Goal: Information Seeking & Learning: Learn about a topic

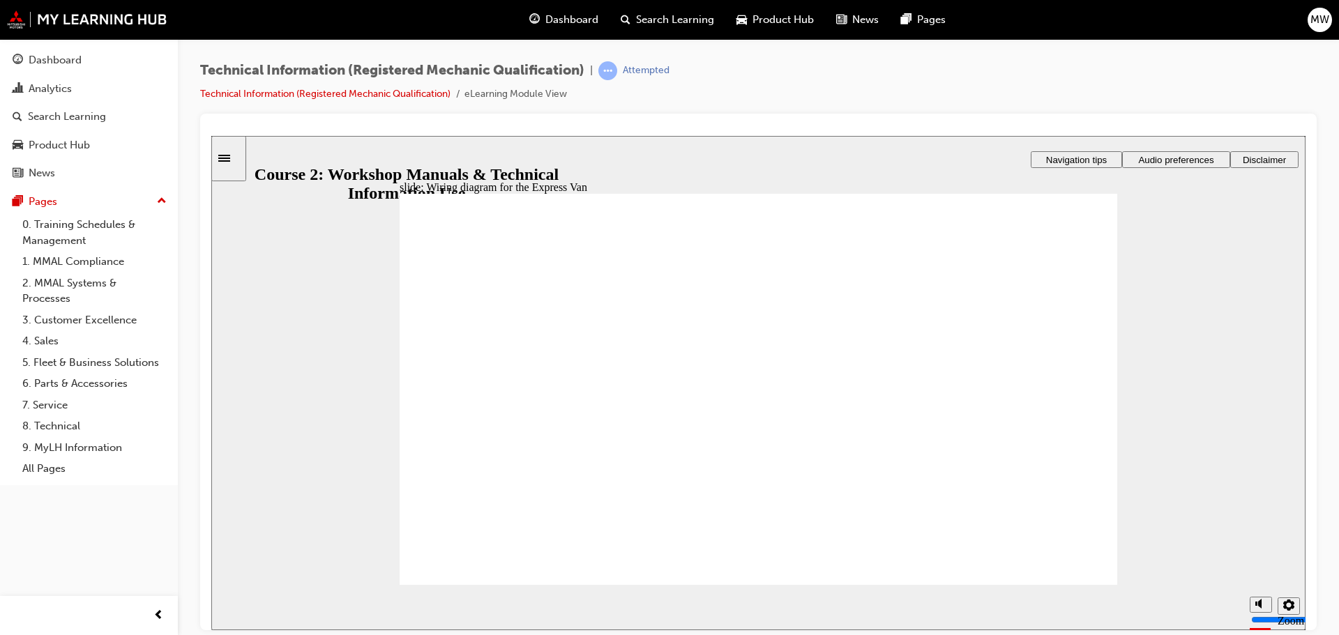
radio input "true"
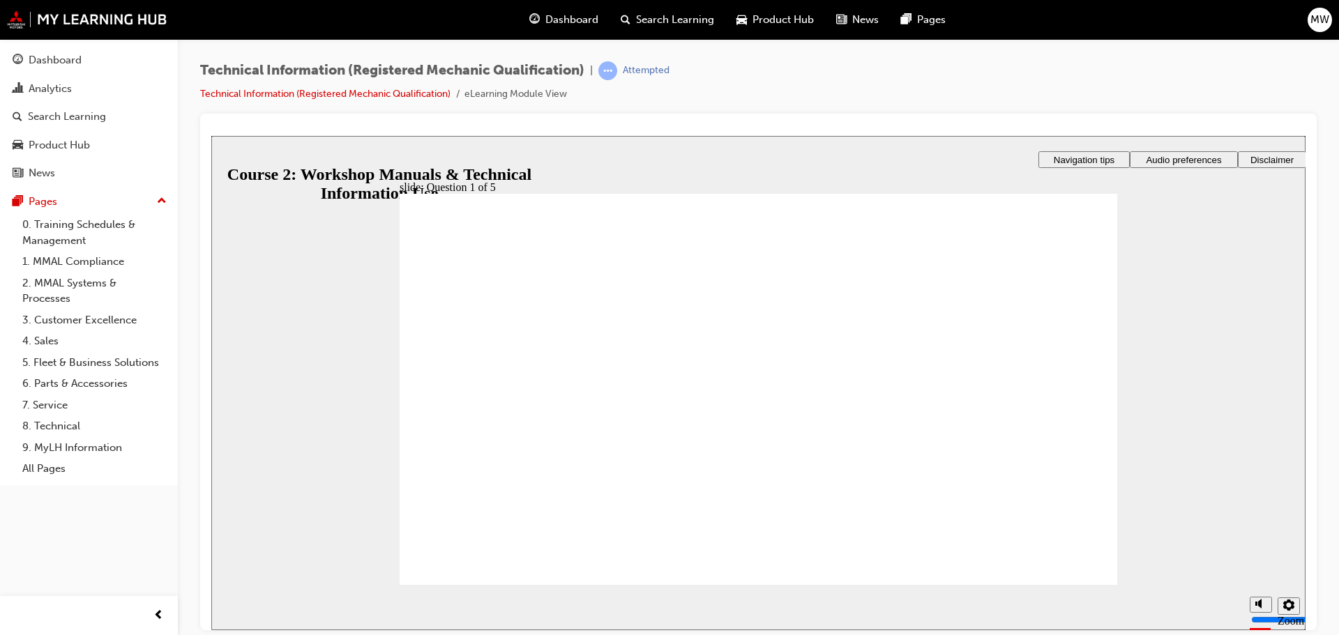
radio input "true"
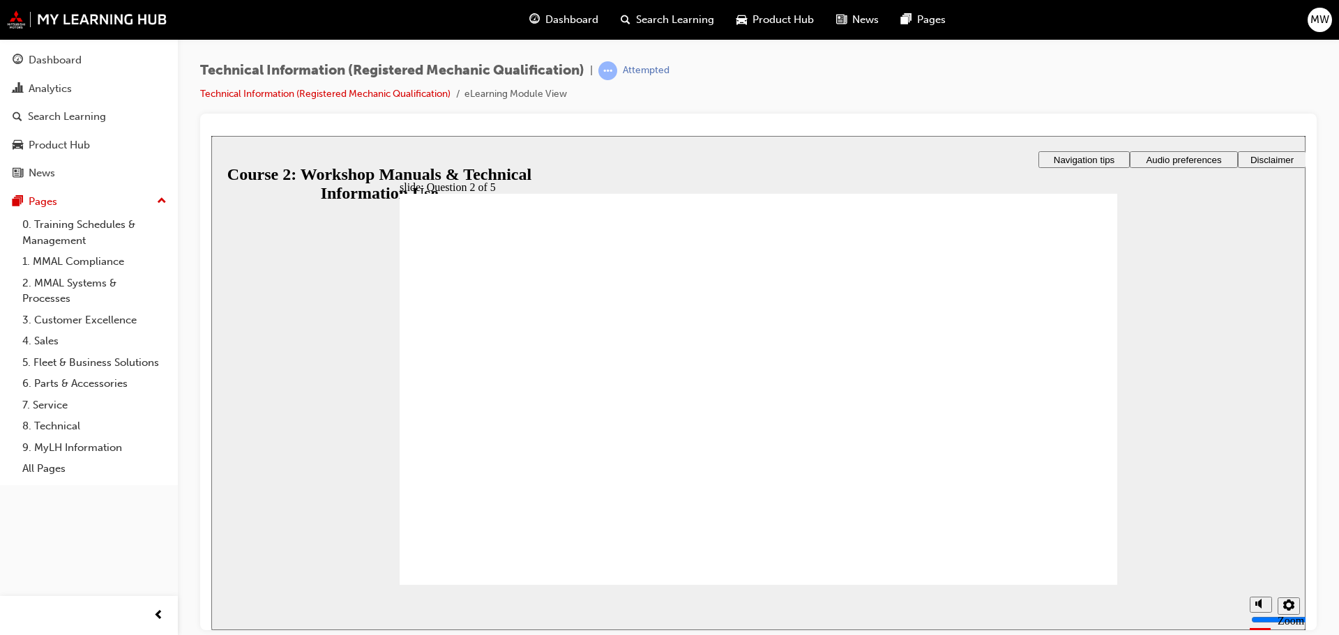
radio input "true"
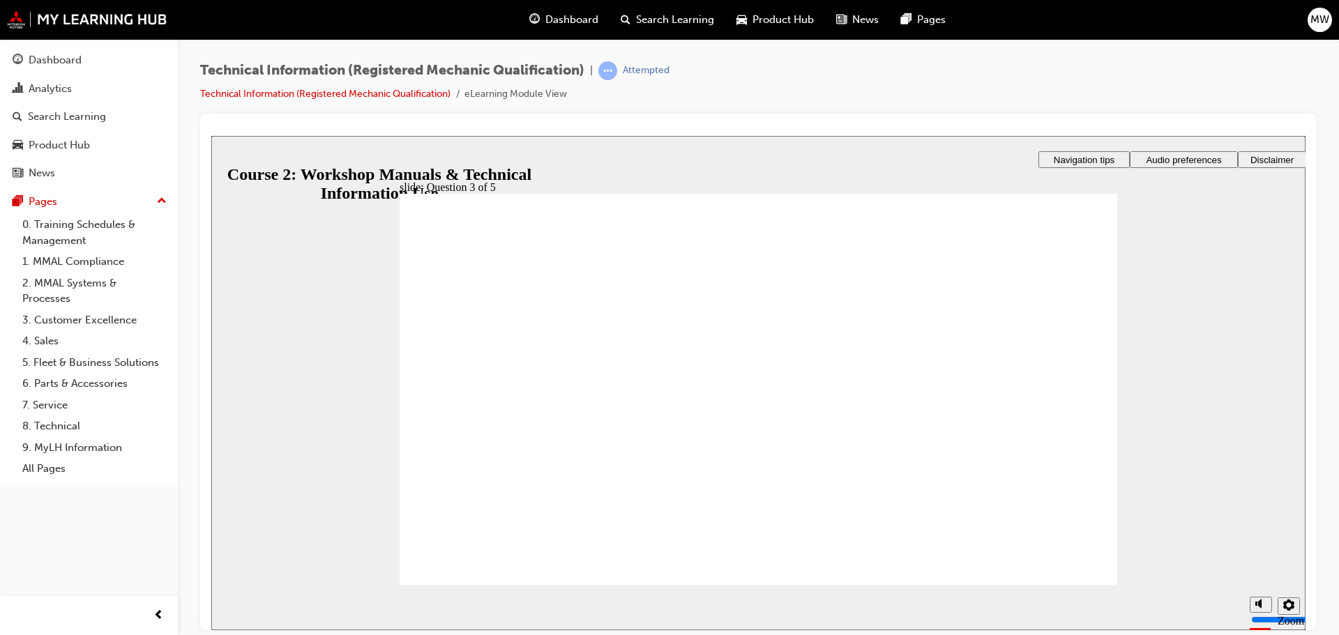
drag, startPoint x: 615, startPoint y: 429, endPoint x: 805, endPoint y: 323, distance: 217.3
drag, startPoint x: 817, startPoint y: 326, endPoint x: 799, endPoint y: 371, distance: 48.8
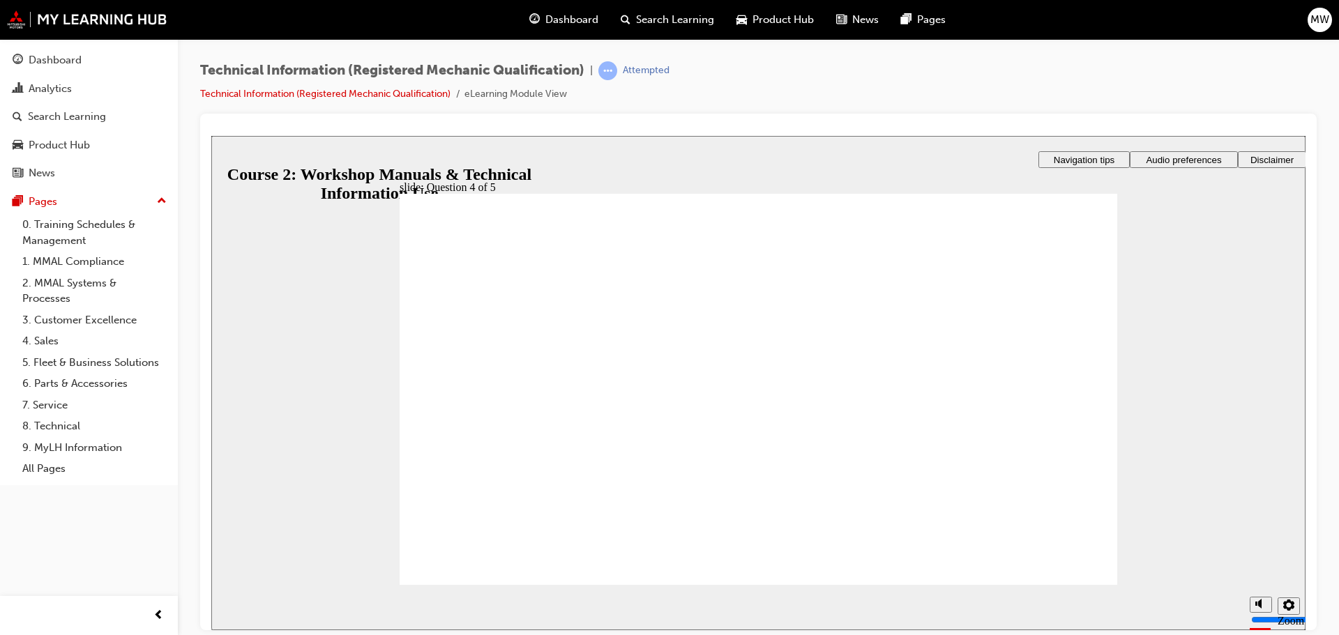
drag, startPoint x: 854, startPoint y: 482, endPoint x: 830, endPoint y: 437, distance: 51.5
drag, startPoint x: 852, startPoint y: 334, endPoint x: 829, endPoint y: 474, distance: 142.1
drag, startPoint x: 869, startPoint y: 339, endPoint x: 817, endPoint y: 339, distance: 52.3
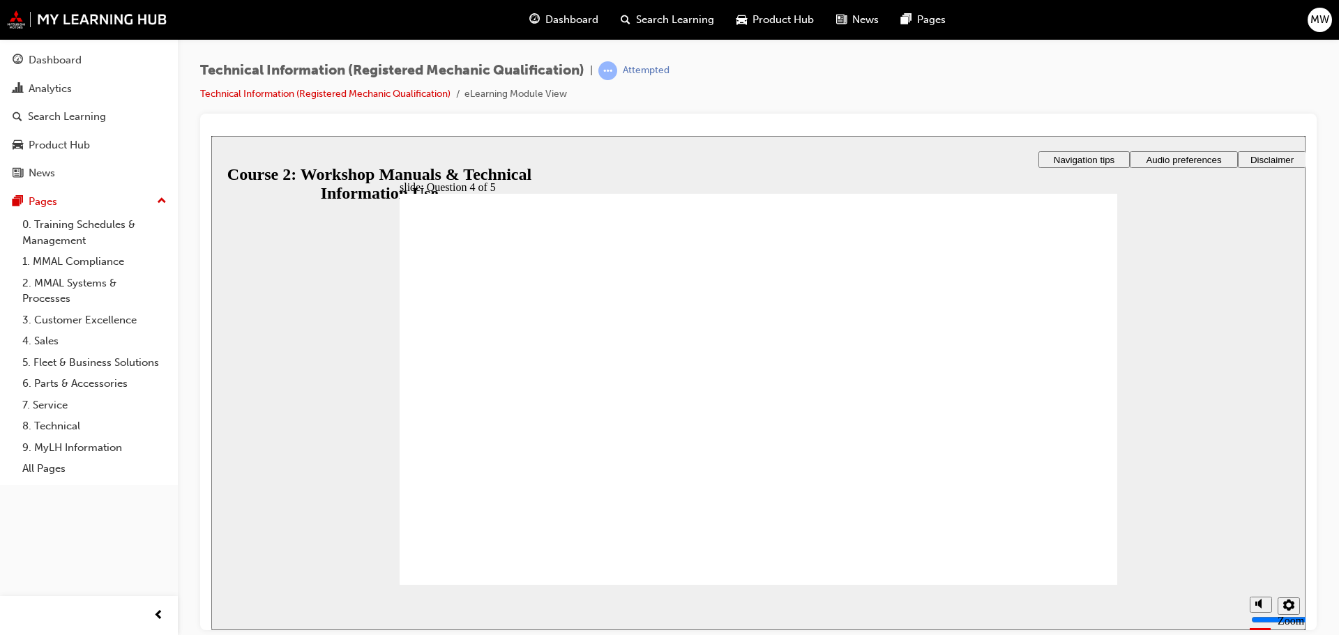
radio input "true"
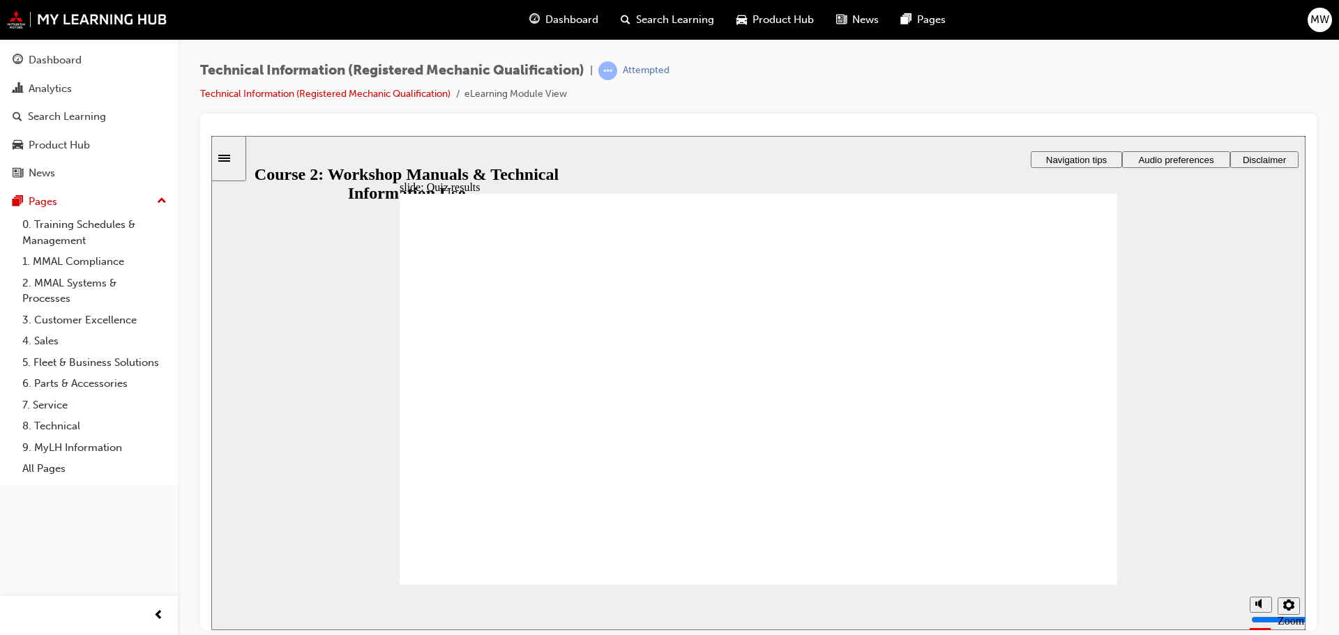
click at [237, 159] on icon "Sidebar Toggle" at bounding box center [228, 157] width 21 height 8
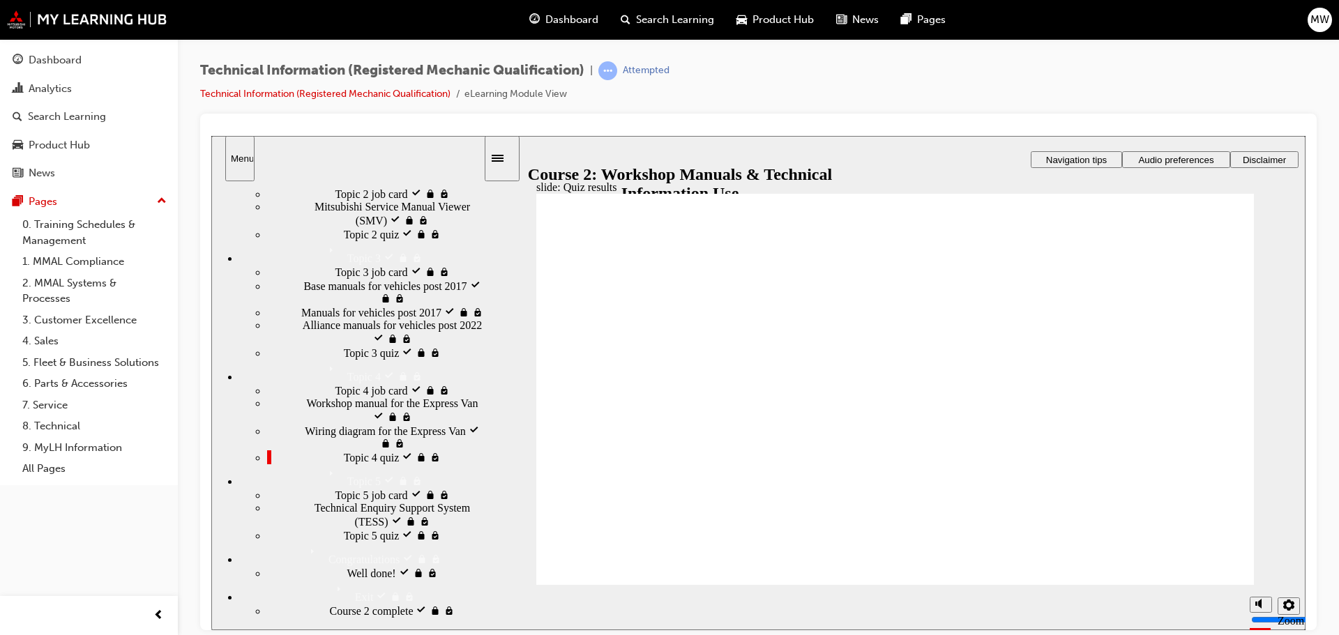
scroll to position [488, 0]
click at [335, 383] on span "Topic 4 job card visited" at bounding box center [387, 389] width 105 height 13
drag, startPoint x: 481, startPoint y: 447, endPoint x: 494, endPoint y: 510, distance: 64.0
click at [494, 510] on div "slide: Topic 4 job card Rectangle 1 Rectangle 3 Rectangle 1 Topic 4 TRAINING JO…" at bounding box center [758, 382] width 1094 height 494
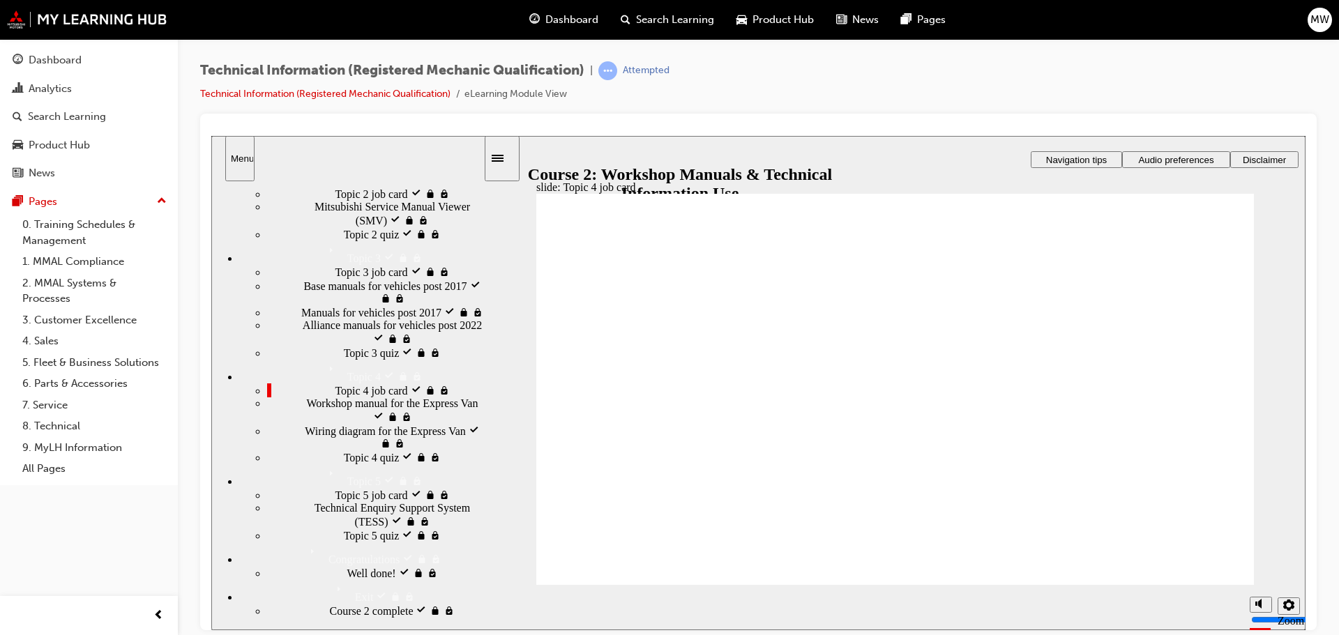
drag, startPoint x: 481, startPoint y: 474, endPoint x: 379, endPoint y: 486, distance: 103.2
click at [485, 510] on div "slide: Topic 4 job card Rectangle 1 Rectangle 3 Rectangle 1 Topic 4 TRAINING JO…" at bounding box center [758, 382] width 1094 height 494
click at [345, 383] on div "Topic 4 job card visited Topic 4 job card" at bounding box center [375, 390] width 216 height 14
click at [367, 397] on span "Workshop manual for the Express Van visited" at bounding box center [395, 409] width 176 height 25
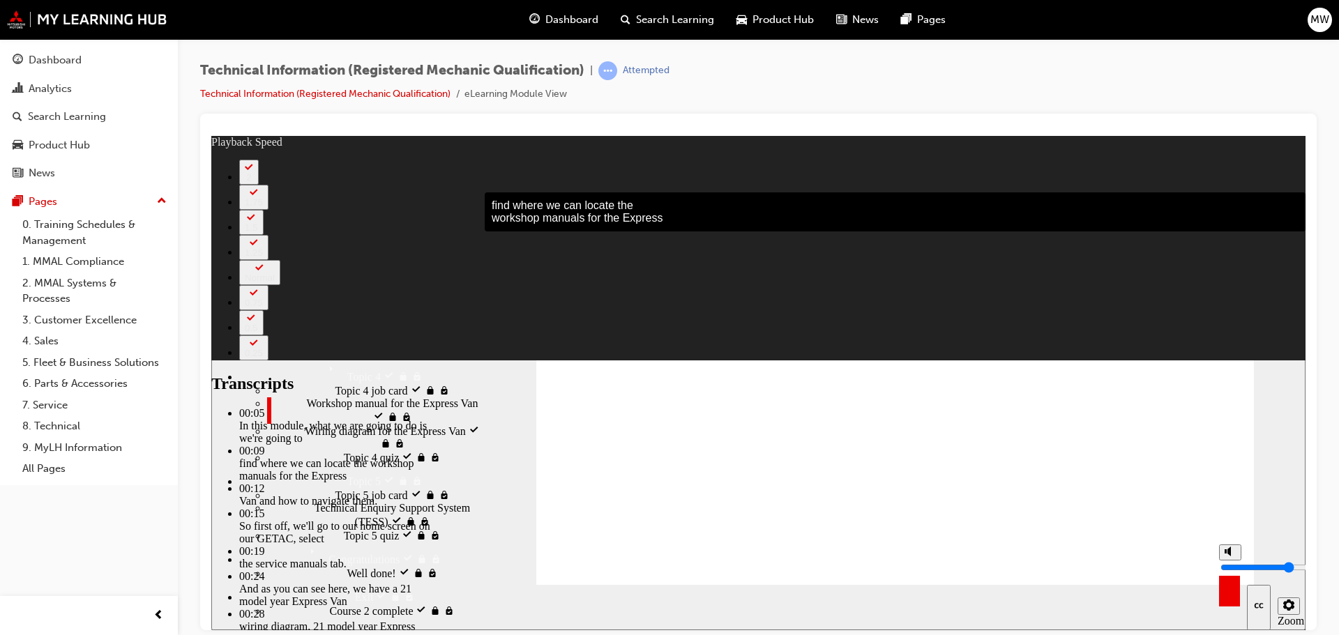
type input "31"
type input "9"
type input "31"
type input "9"
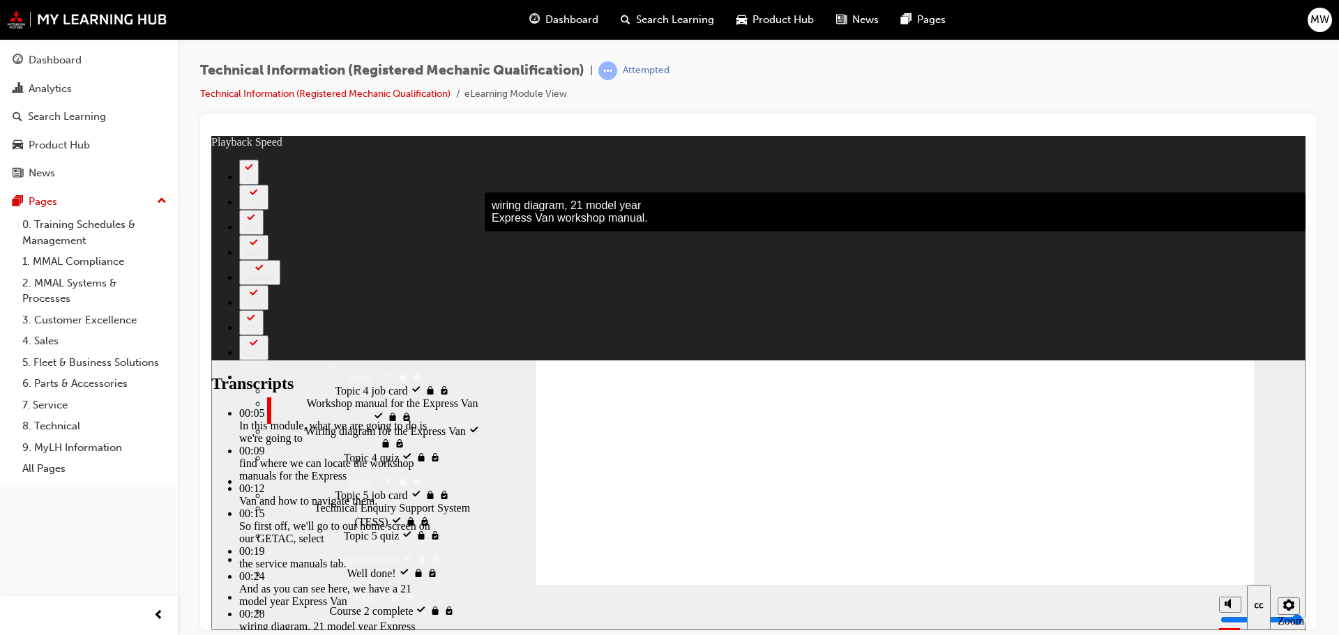
type input "9"
type input "31"
type input "9"
type input "31"
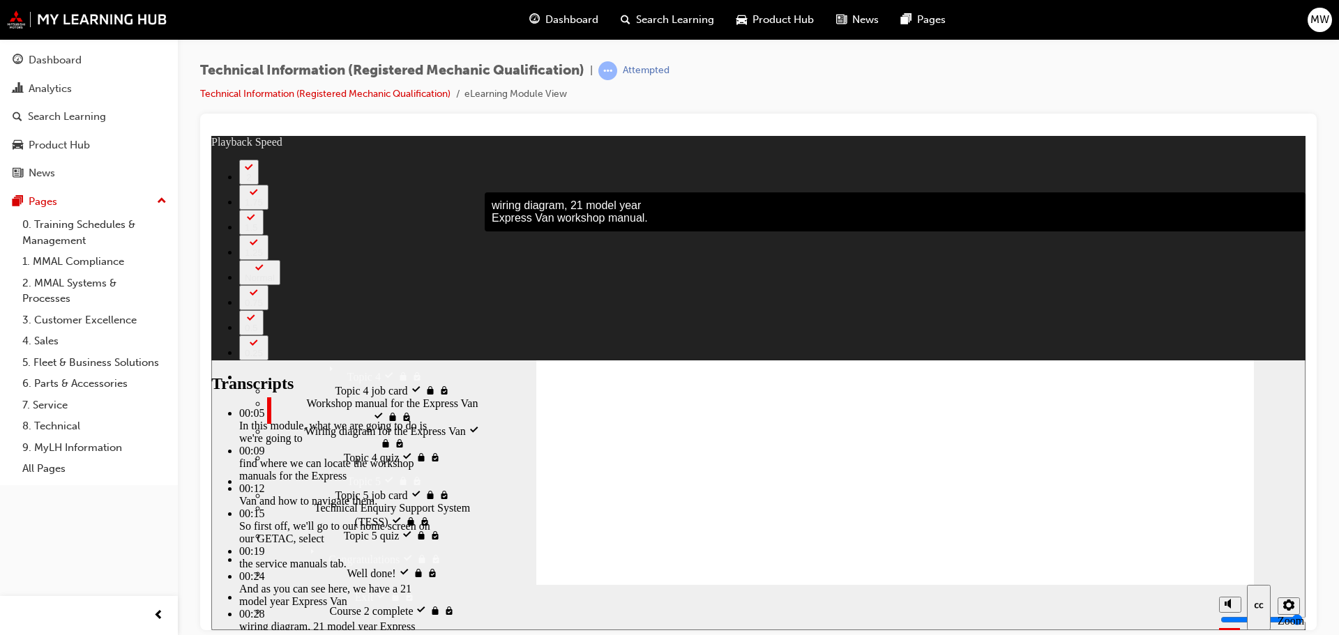
type input "9"
type input "31"
type input "9"
type input "31"
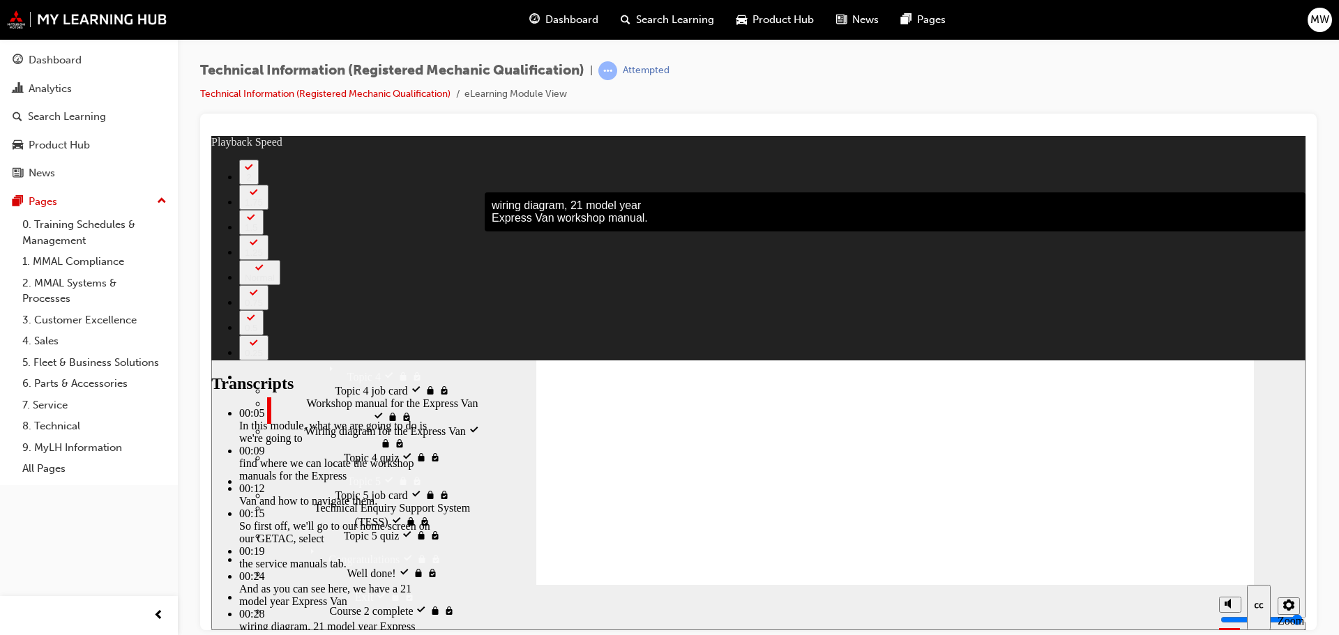
type input "10"
type input "31"
type input "10"
drag, startPoint x: 1015, startPoint y: 504, endPoint x: 1020, endPoint y: 448, distance: 55.3
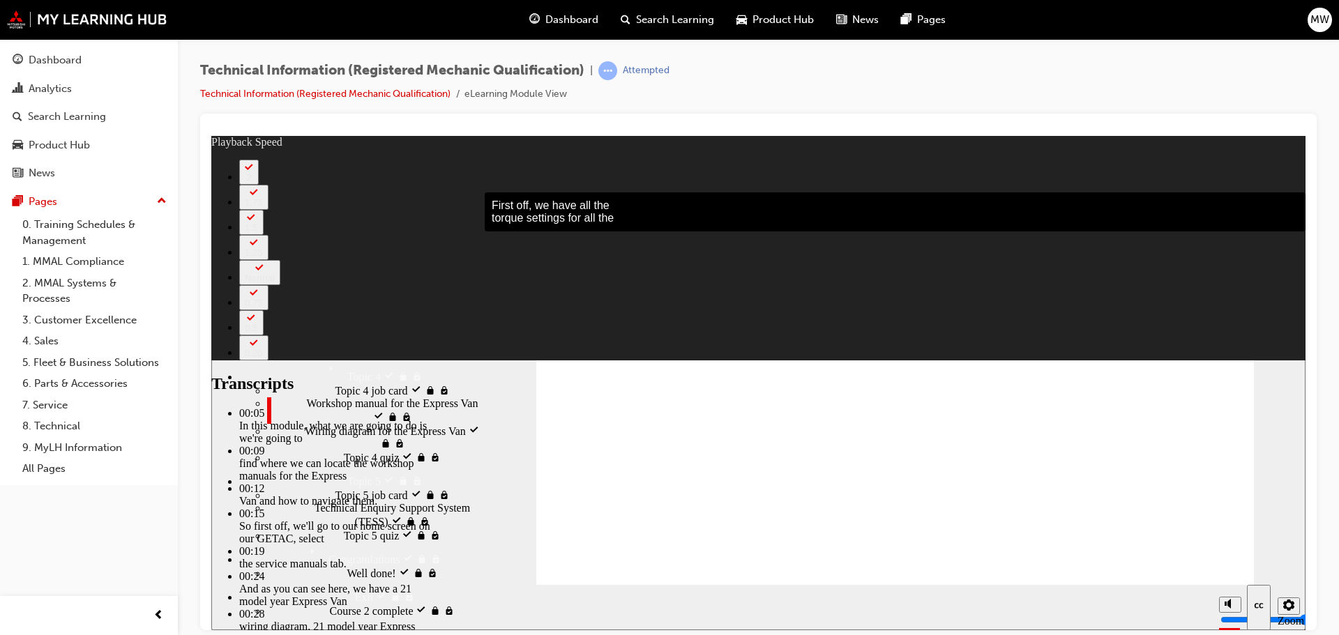
type input "167"
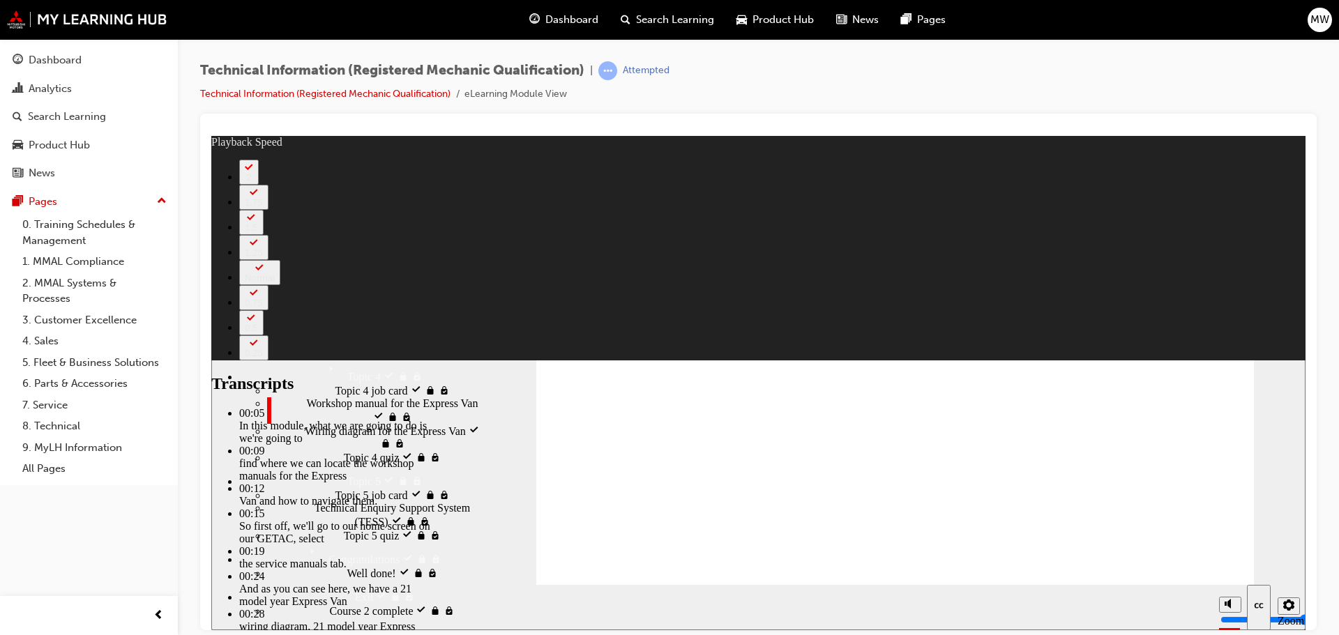
scroll to position [561, 0]
click at [341, 423] on div "Wiring diagram for the Express Van visited Wiring diagram for the Express Van" at bounding box center [375, 436] width 216 height 27
type input "363"
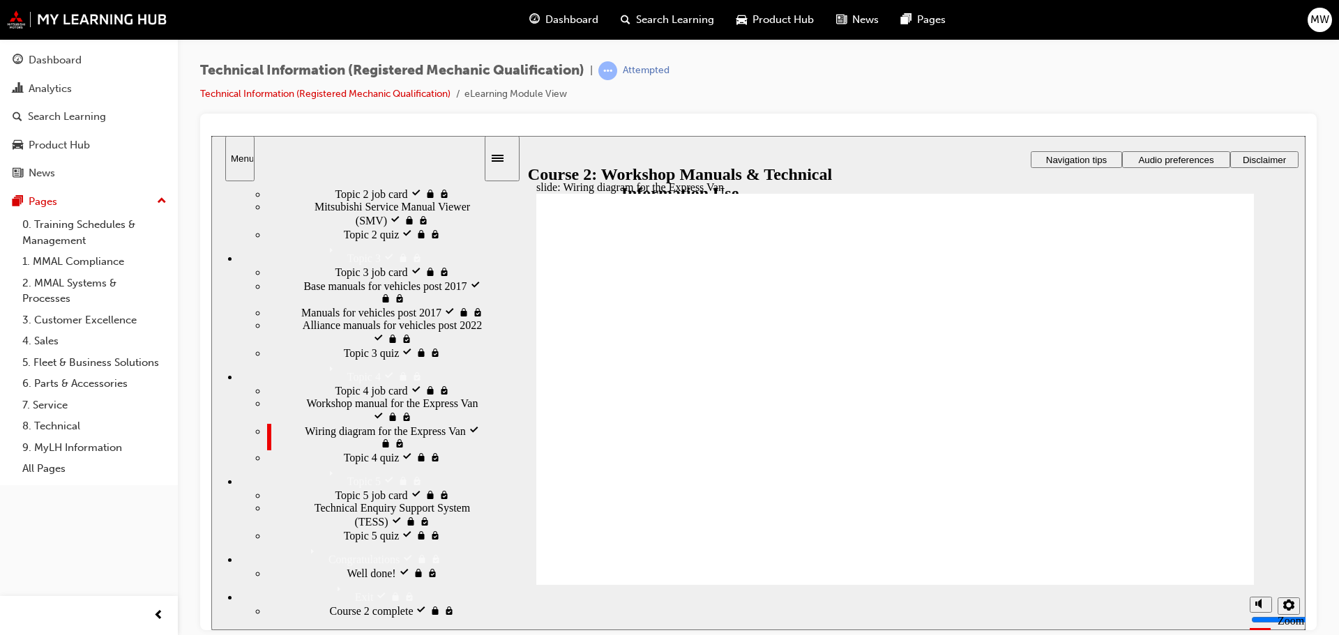
click at [342, 450] on div "Topic 4 quiz visited Topic 4 quiz" at bounding box center [375, 457] width 216 height 14
drag, startPoint x: 384, startPoint y: 356, endPoint x: 424, endPoint y: 354, distance: 39.8
click at [385, 423] on span "Wiring diagram for the Express Van visited" at bounding box center [394, 435] width 179 height 25
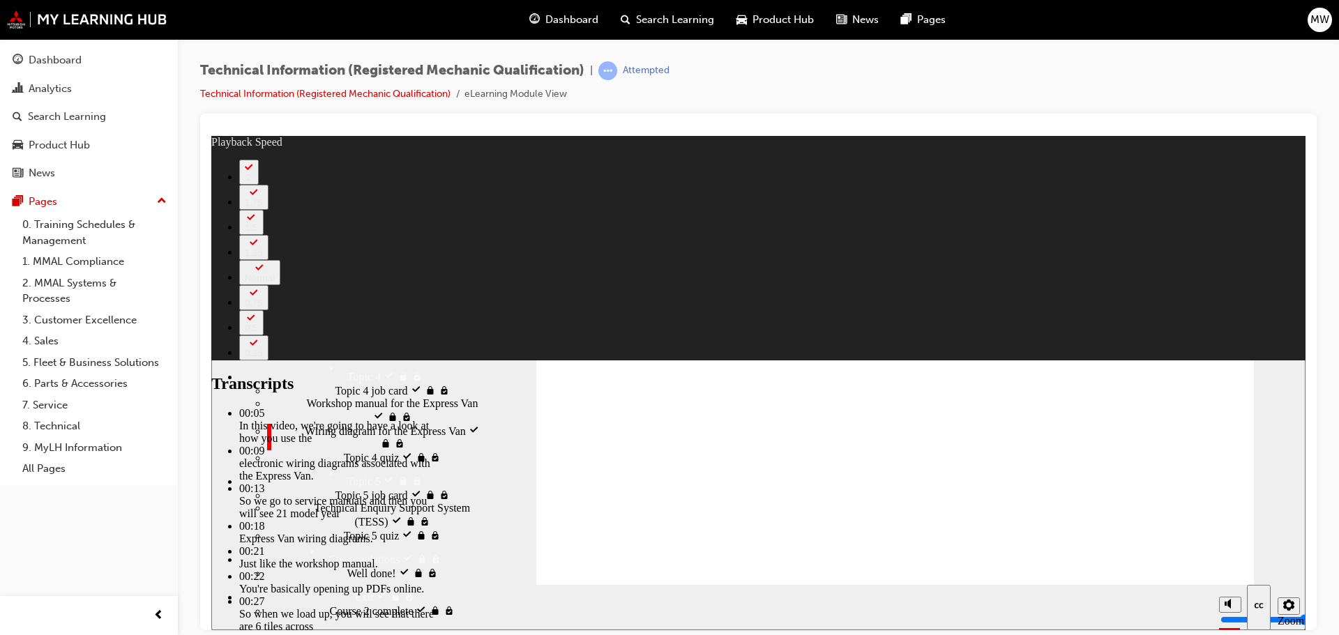
click at [345, 450] on div "Topic 4 quiz visited Topic 4 quiz" at bounding box center [375, 457] width 216 height 14
type input "425"
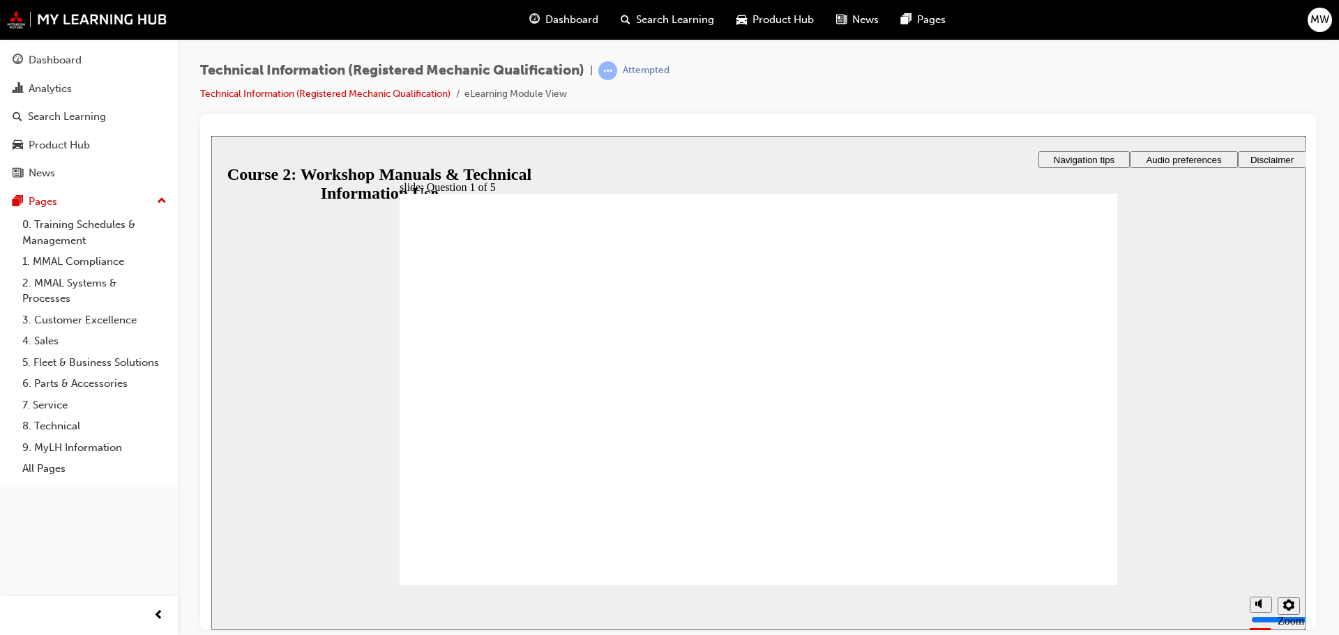
radio input "true"
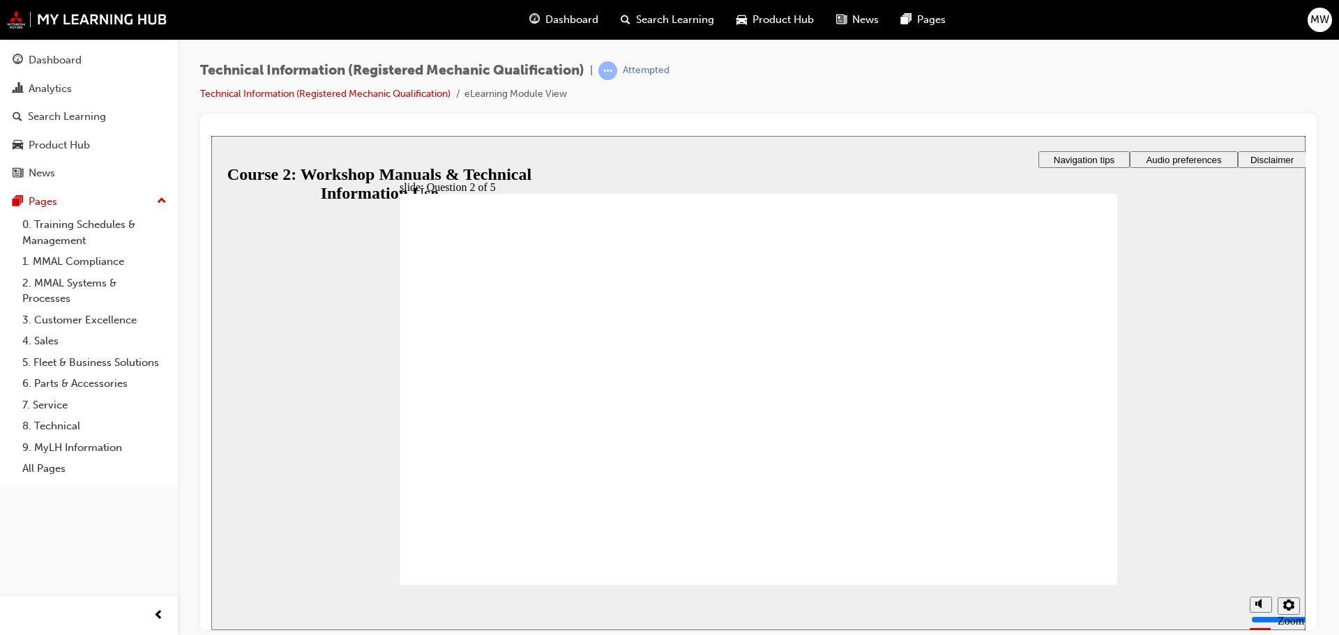
radio input "true"
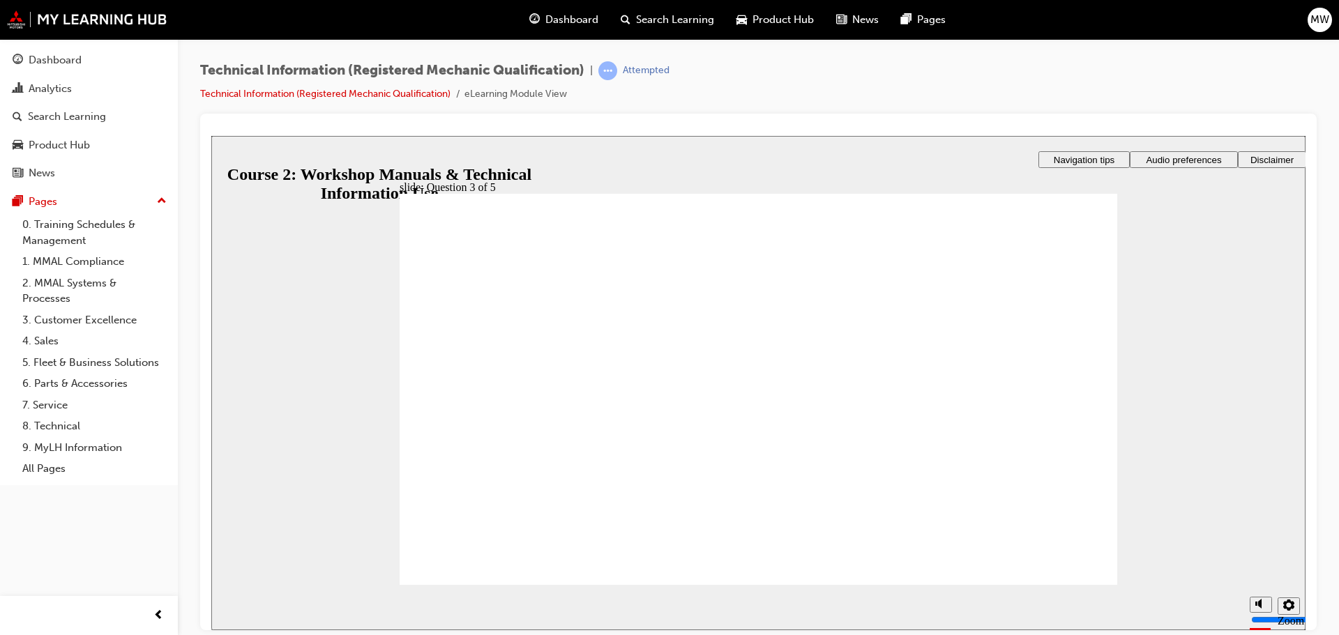
drag, startPoint x: 856, startPoint y: 379, endPoint x: 845, endPoint y: 470, distance: 92.1
drag, startPoint x: 858, startPoint y: 389, endPoint x: 853, endPoint y: 396, distance: 8.5
drag, startPoint x: 821, startPoint y: 337, endPoint x: 799, endPoint y: 379, distance: 47.4
drag, startPoint x: 843, startPoint y: 428, endPoint x: 819, endPoint y: 342, distance: 89.0
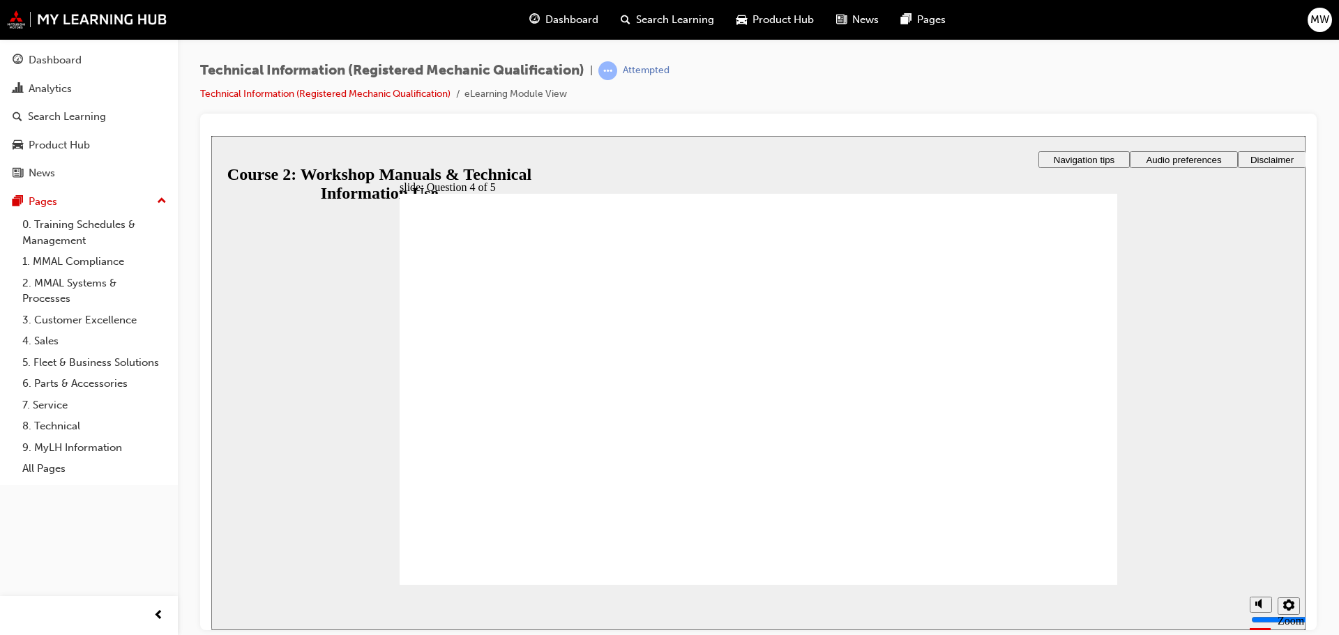
drag, startPoint x: 874, startPoint y: 442, endPoint x: 866, endPoint y: 428, distance: 16.3
drag, startPoint x: 866, startPoint y: 428, endPoint x: 786, endPoint y: 428, distance: 79.5
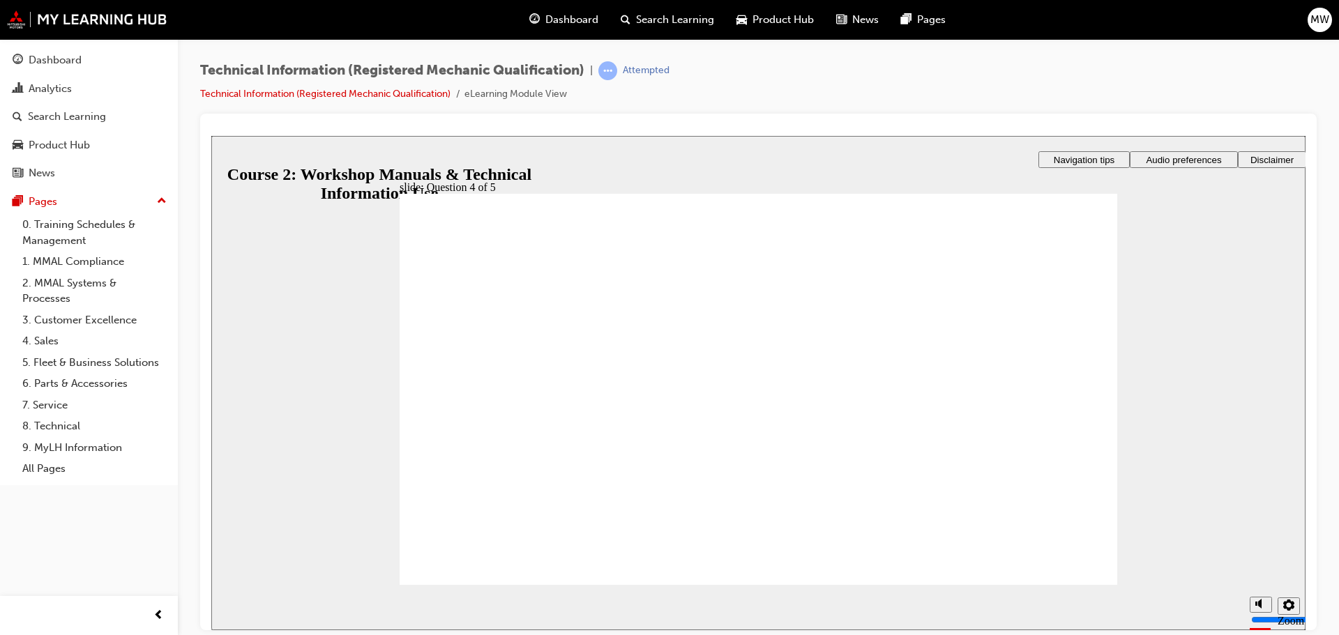
radio input "true"
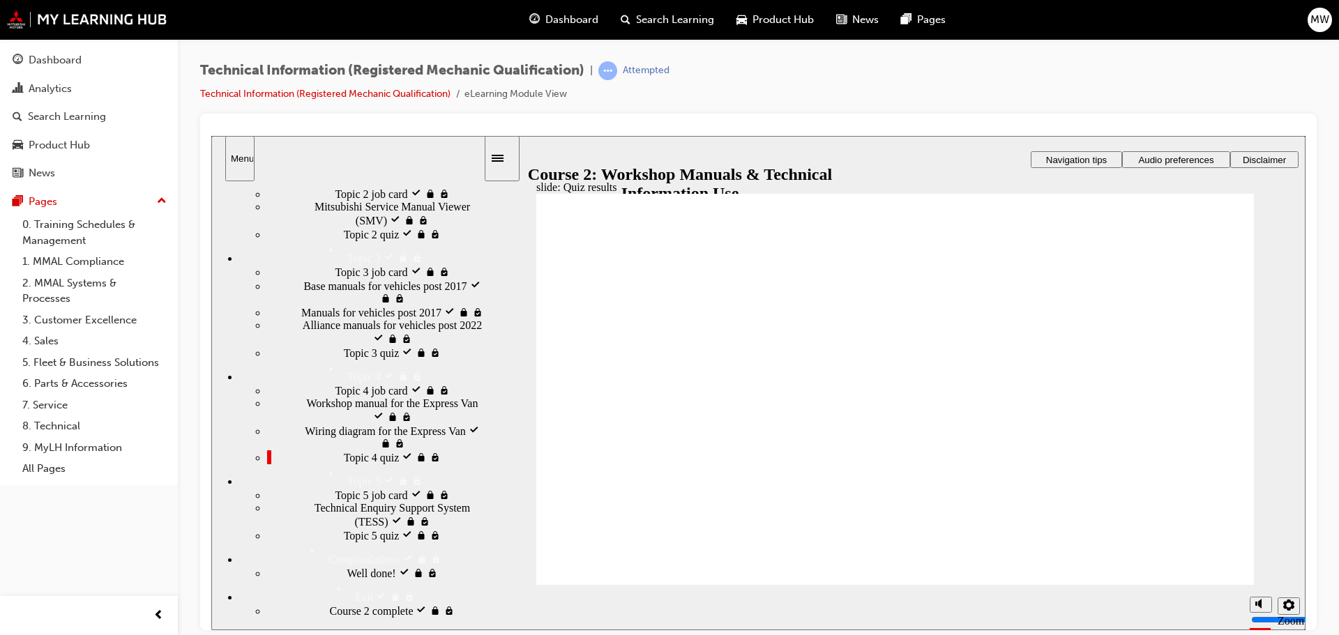
click at [313, 488] on ul "Topic 5 job card visited Topic 5 job card Technical Enquiry Support System (TES…" at bounding box center [361, 515] width 244 height 54
click at [314, 488] on div "Topic 5 job card visited Topic 5 job card" at bounding box center [375, 495] width 216 height 14
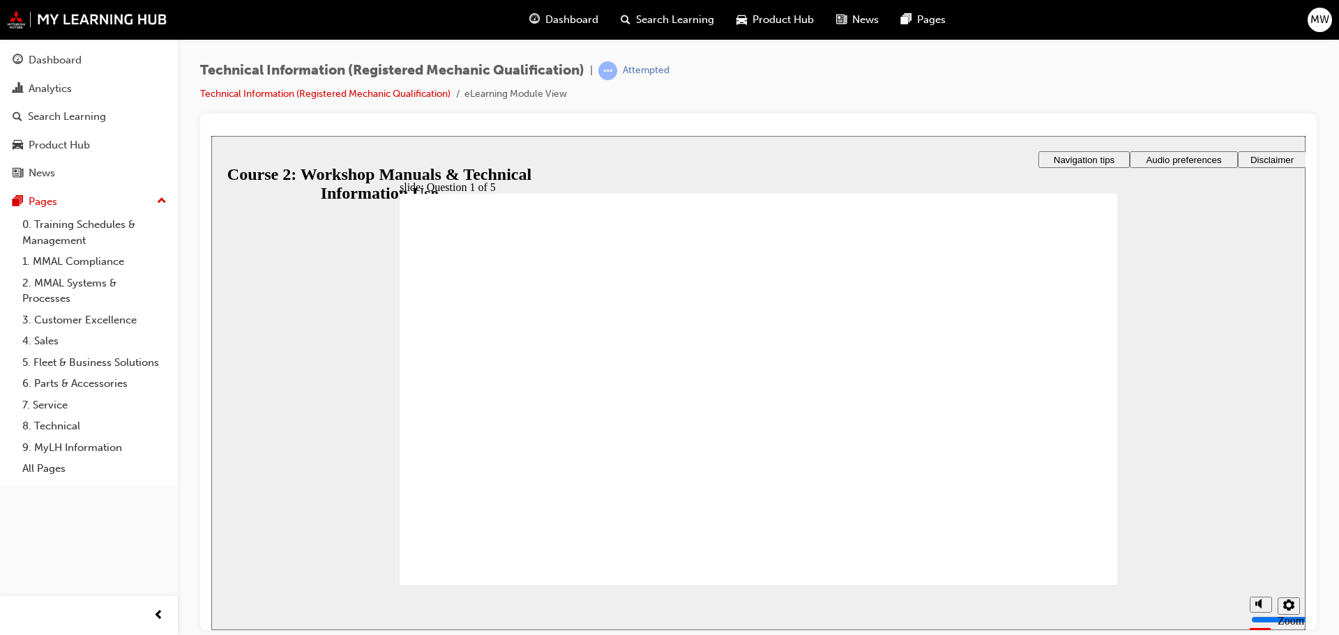
radio input "true"
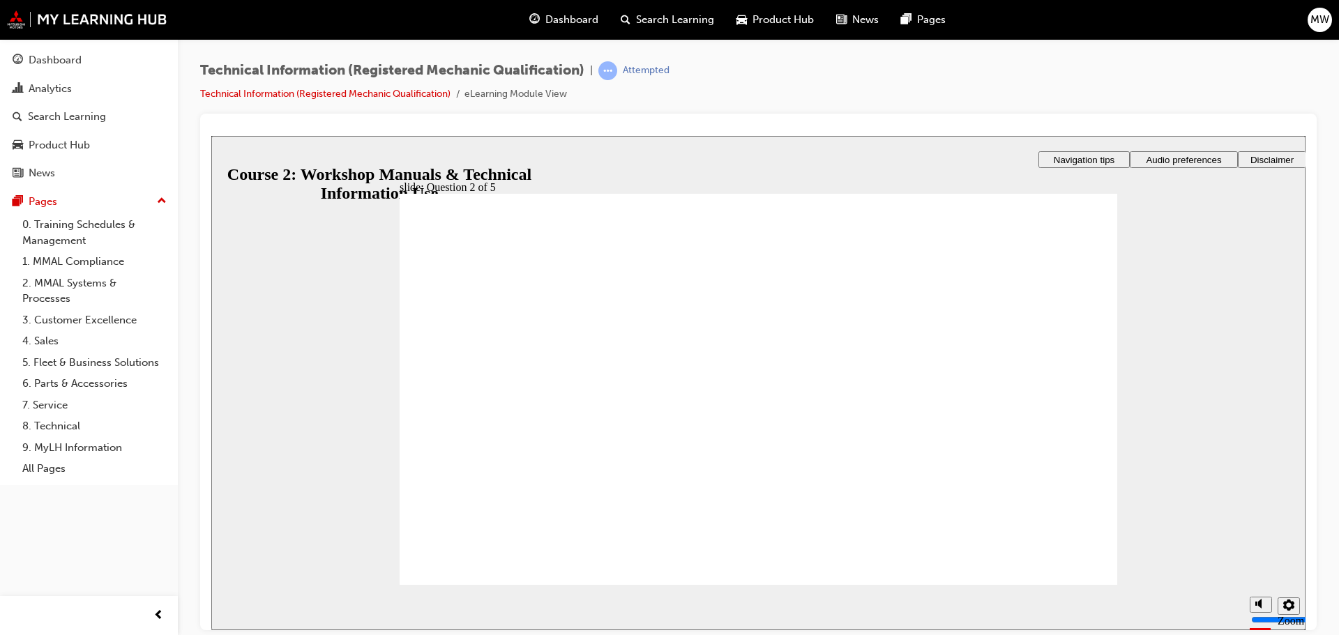
checkbox input "true"
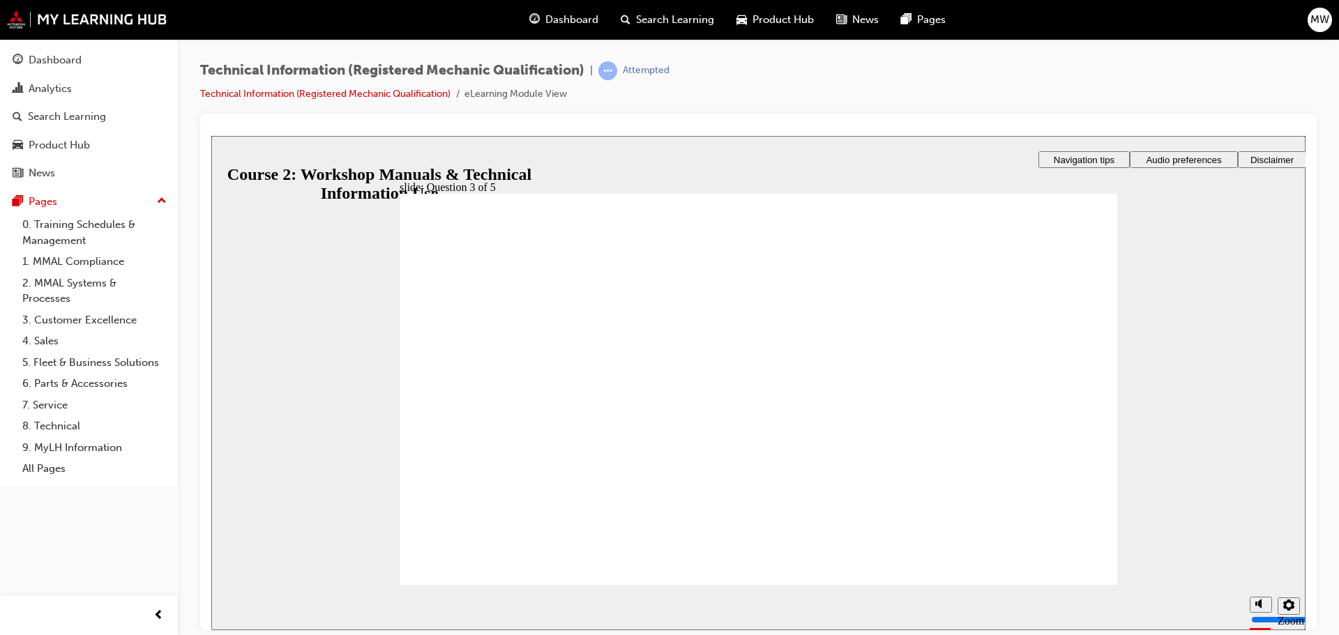
checkbox input "true"
drag, startPoint x: 511, startPoint y: 462, endPoint x: 494, endPoint y: 504, distance: 45.1
checkbox input "true"
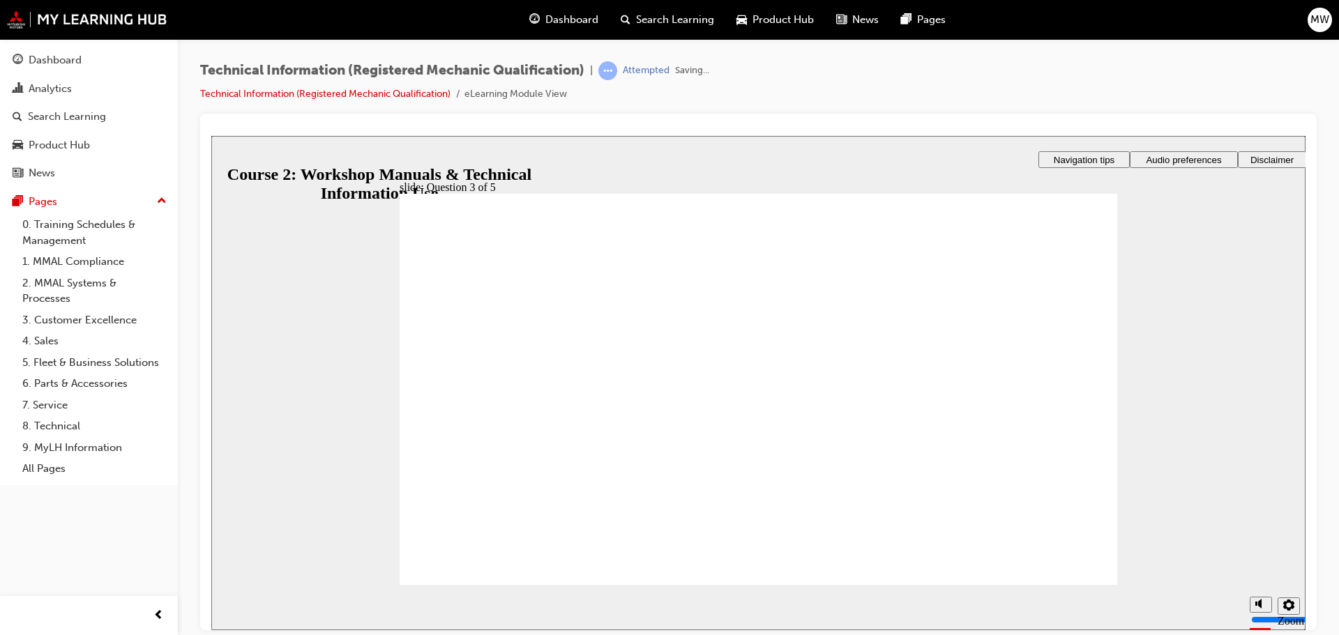
radio input "false"
radio input "true"
radio input "false"
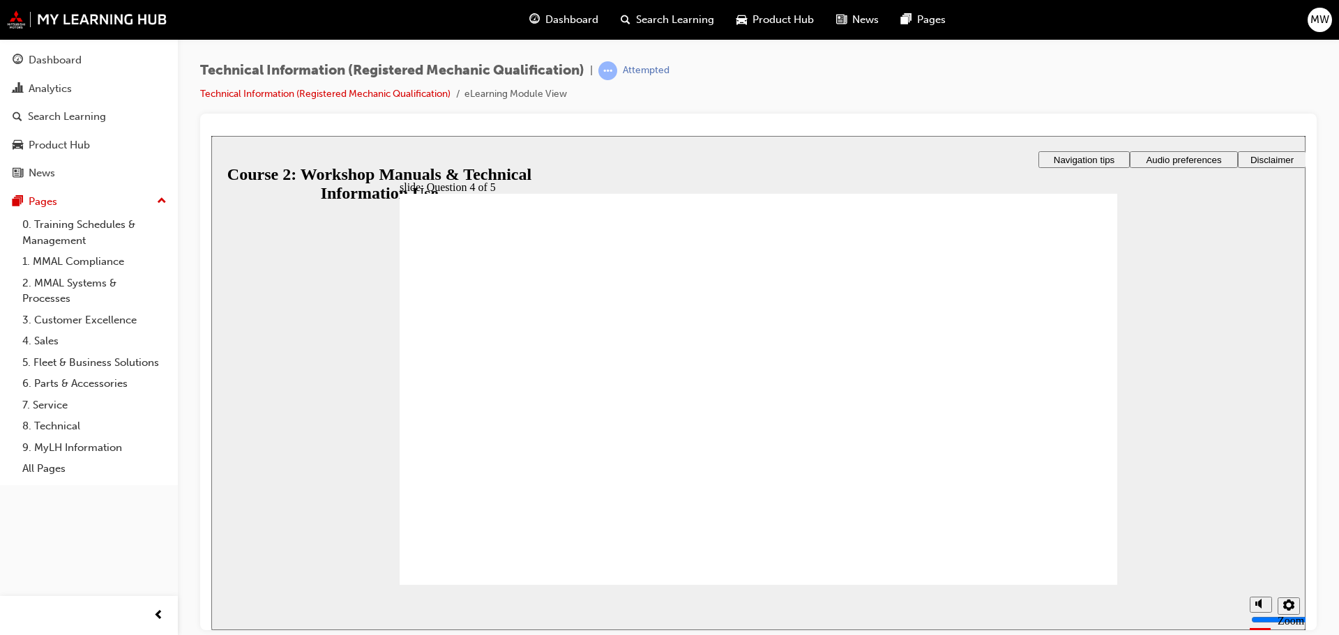
radio input "true"
drag, startPoint x: 746, startPoint y: 277, endPoint x: 780, endPoint y: 280, distance: 35.0
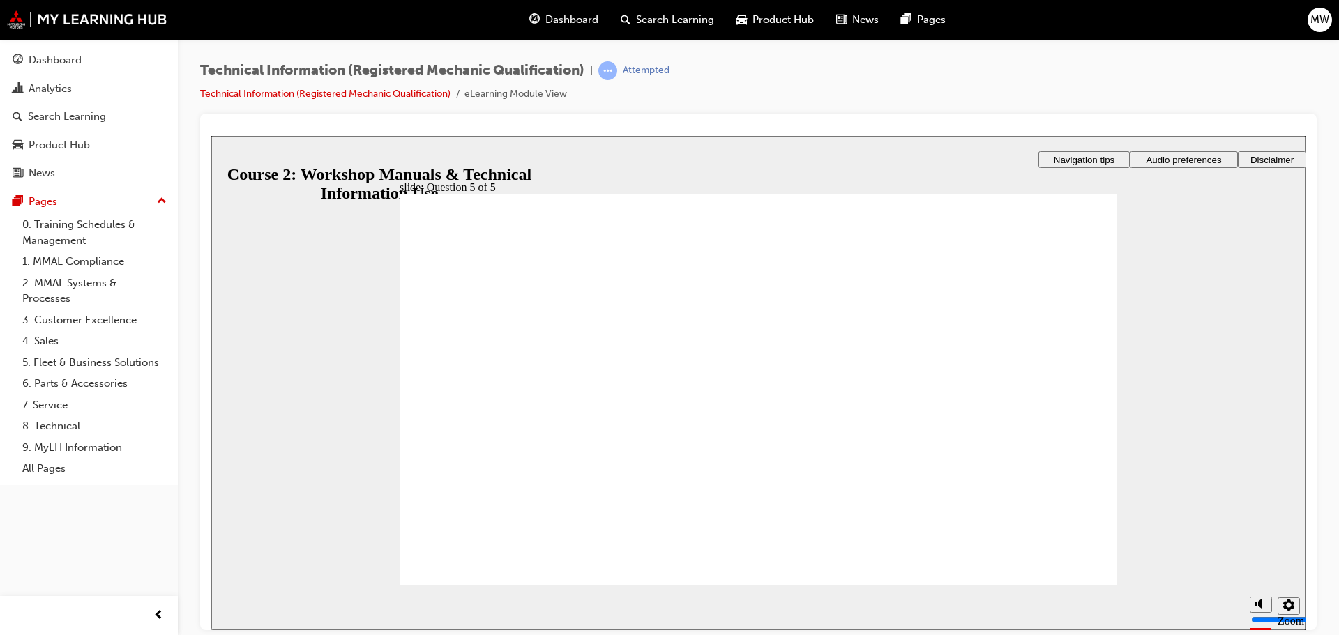
radio input "true"
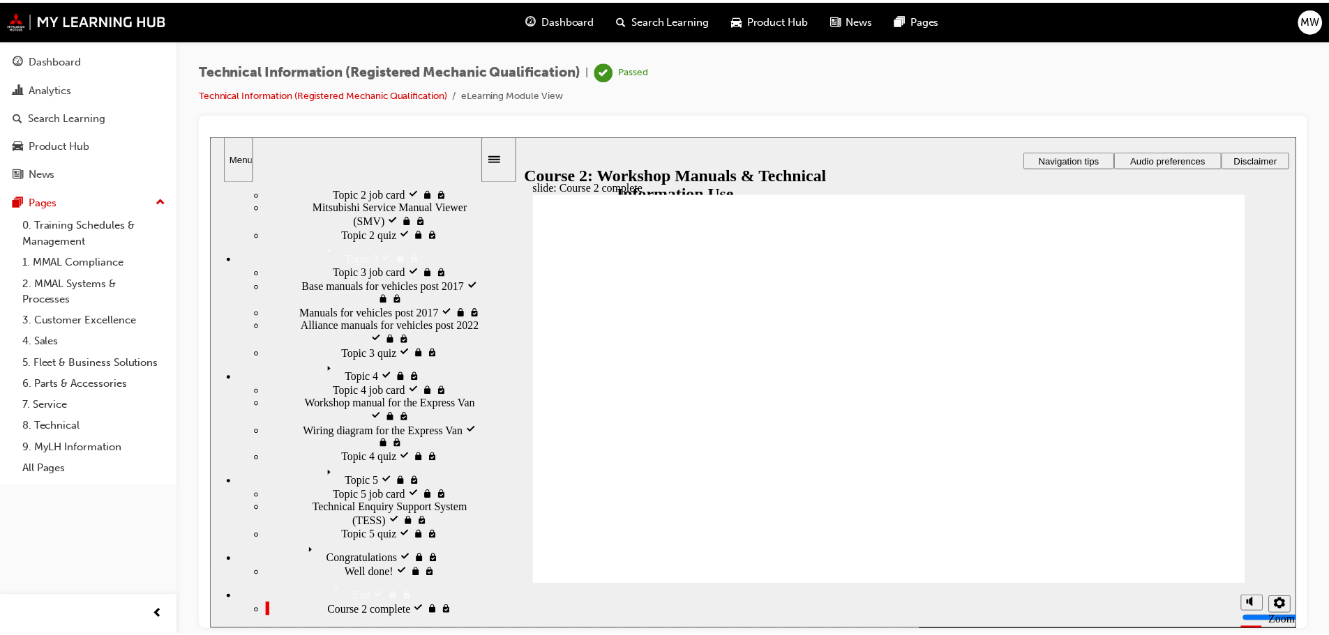
scroll to position [342, 0]
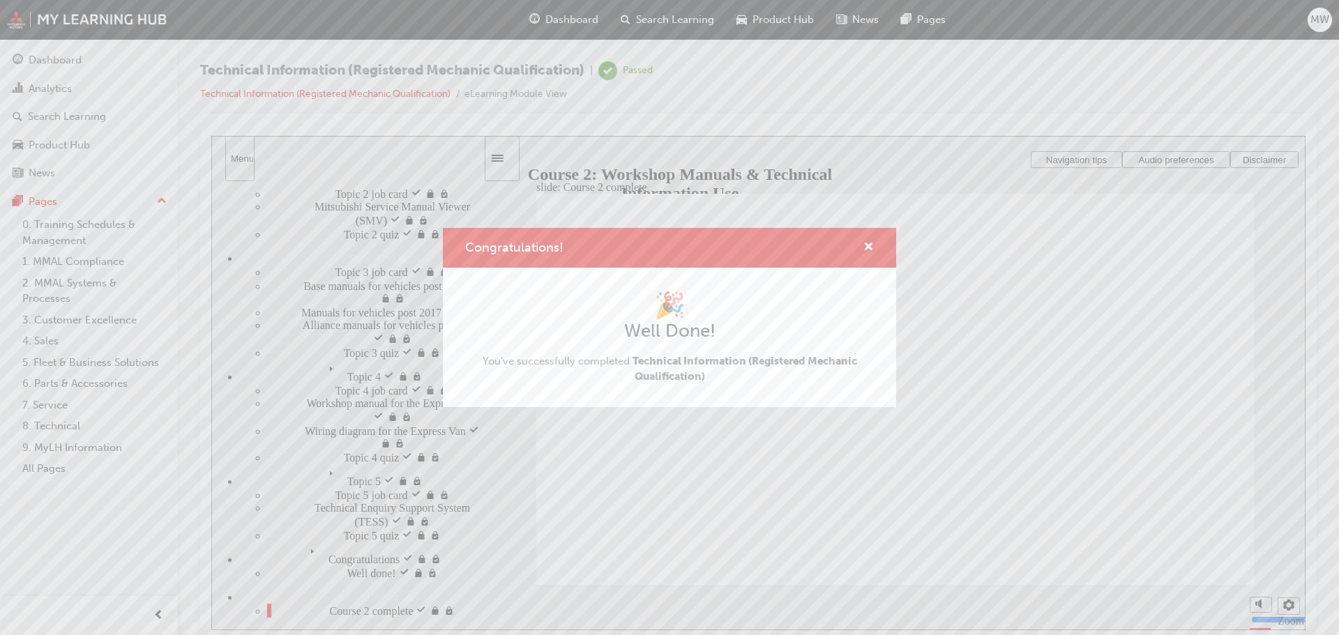
click at [876, 252] on div "Congratulations!" at bounding box center [669, 248] width 453 height 40
click at [872, 247] on span "cross-icon" at bounding box center [868, 248] width 10 height 13
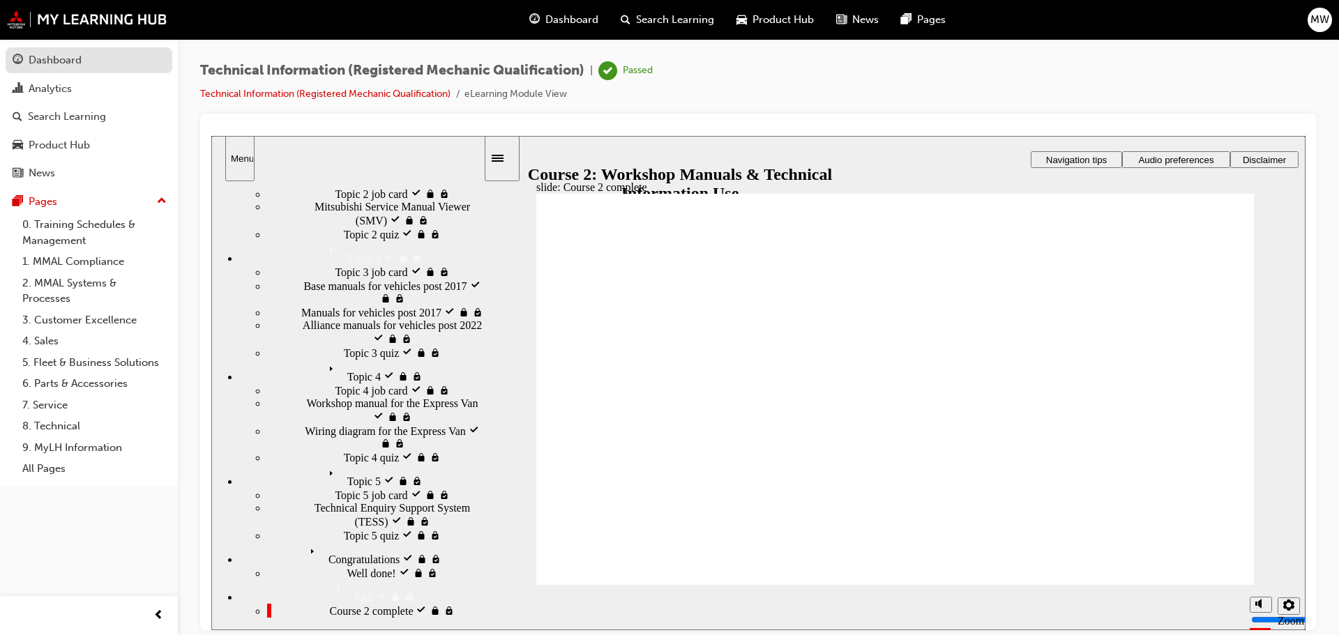
click at [45, 61] on div "Dashboard" at bounding box center [55, 60] width 53 height 16
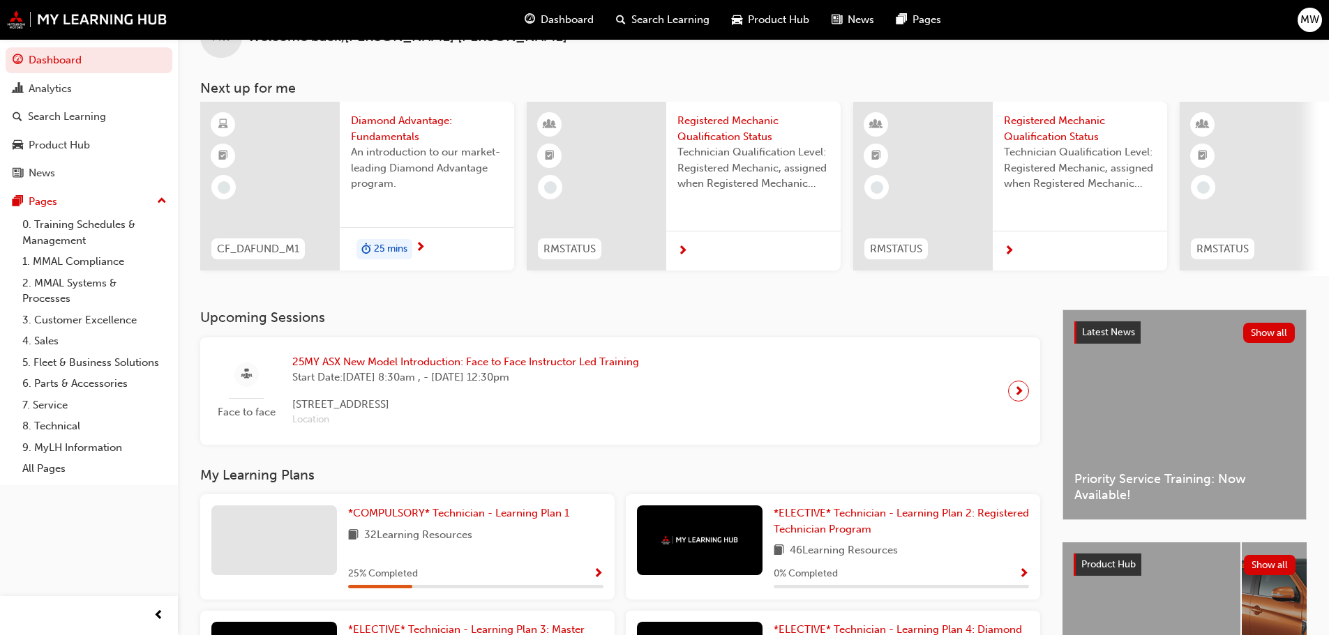
scroll to position [70, 0]
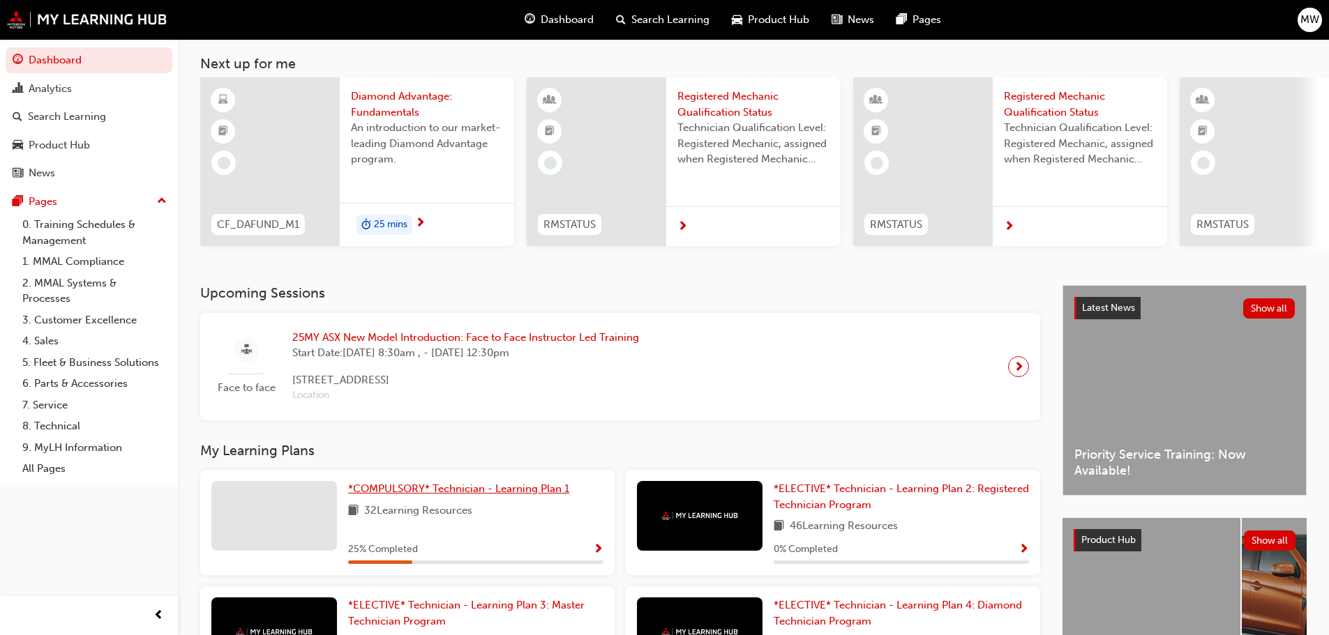
click at [469, 495] on span "*COMPULSORY* Technician - Learning Plan 1" at bounding box center [458, 489] width 221 height 13
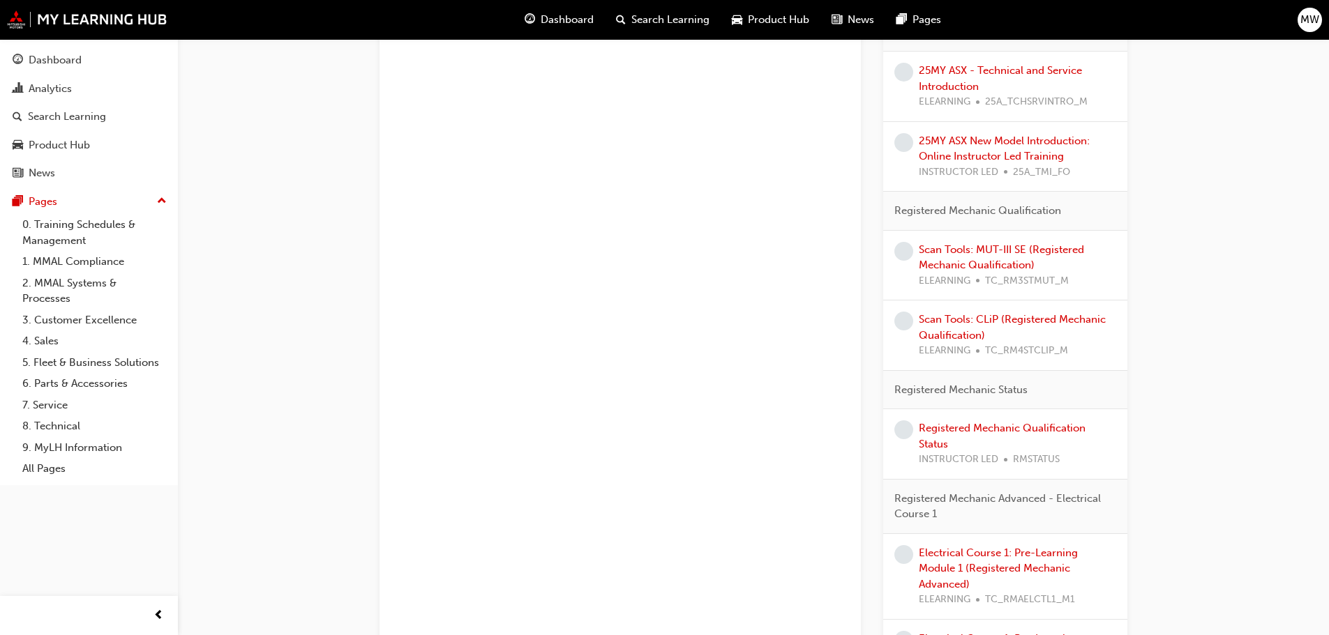
scroll to position [879, 0]
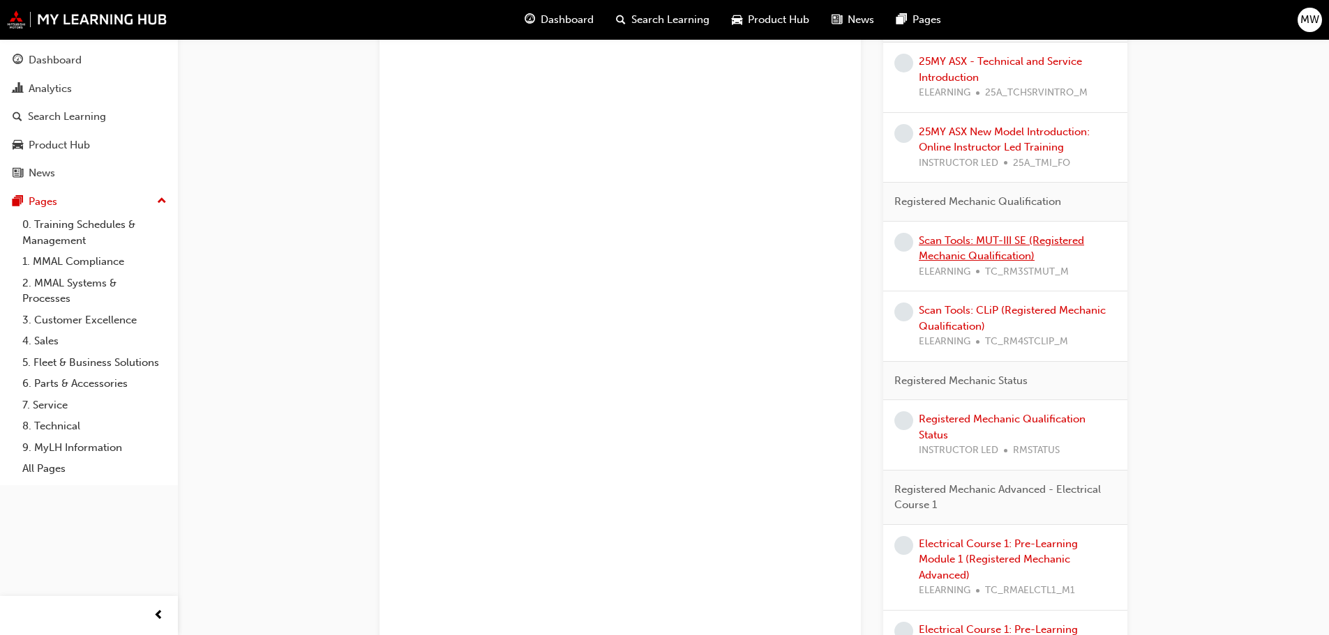
click at [967, 236] on link "Scan Tools: MUT-III SE (Registered Mechanic Qualification)" at bounding box center [1001, 248] width 165 height 29
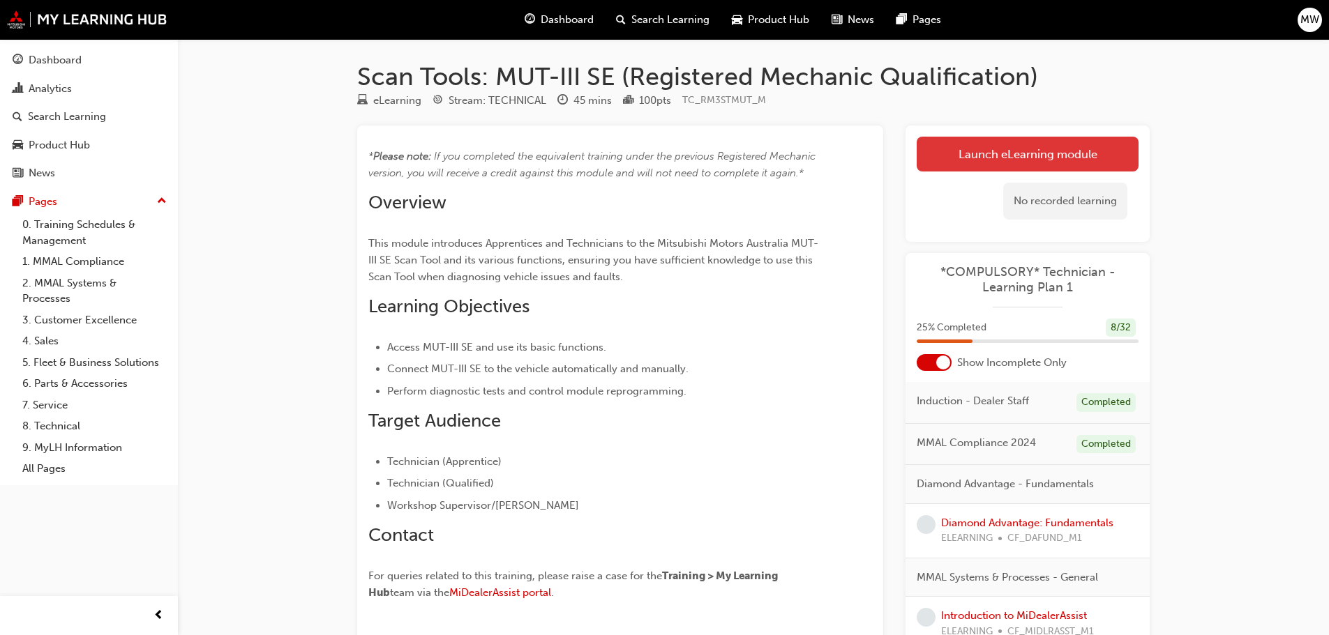
click at [997, 152] on link "Launch eLearning module" at bounding box center [1027, 154] width 222 height 35
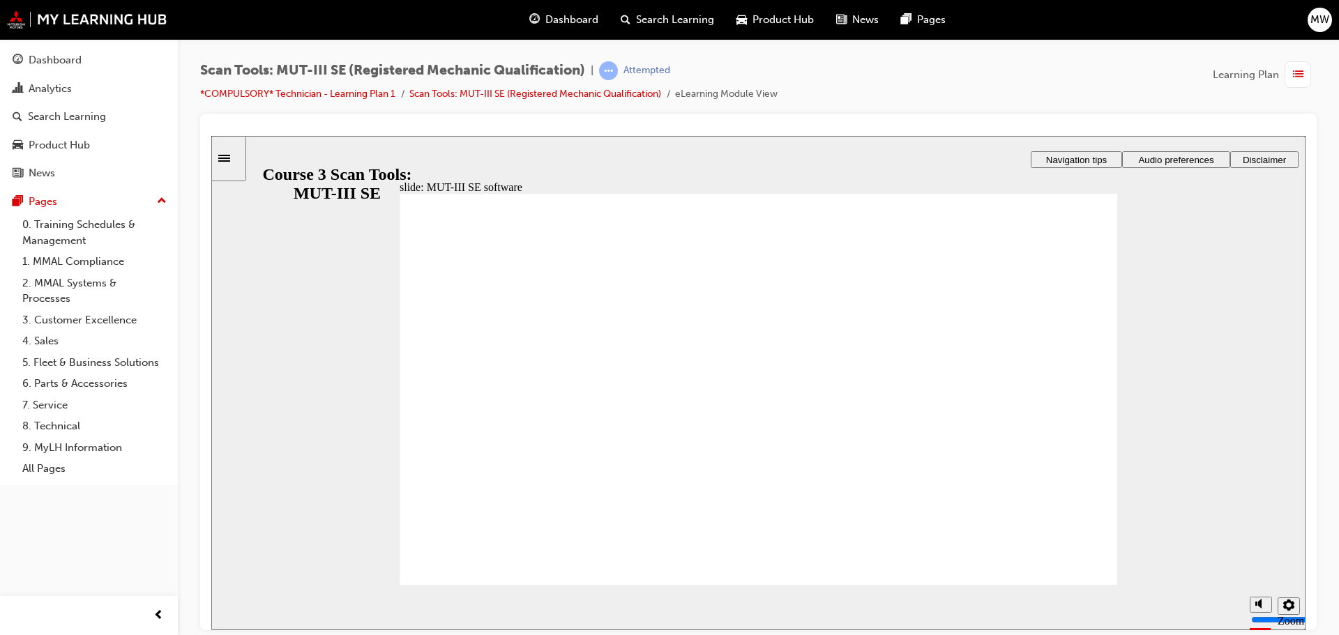
radio input "true"
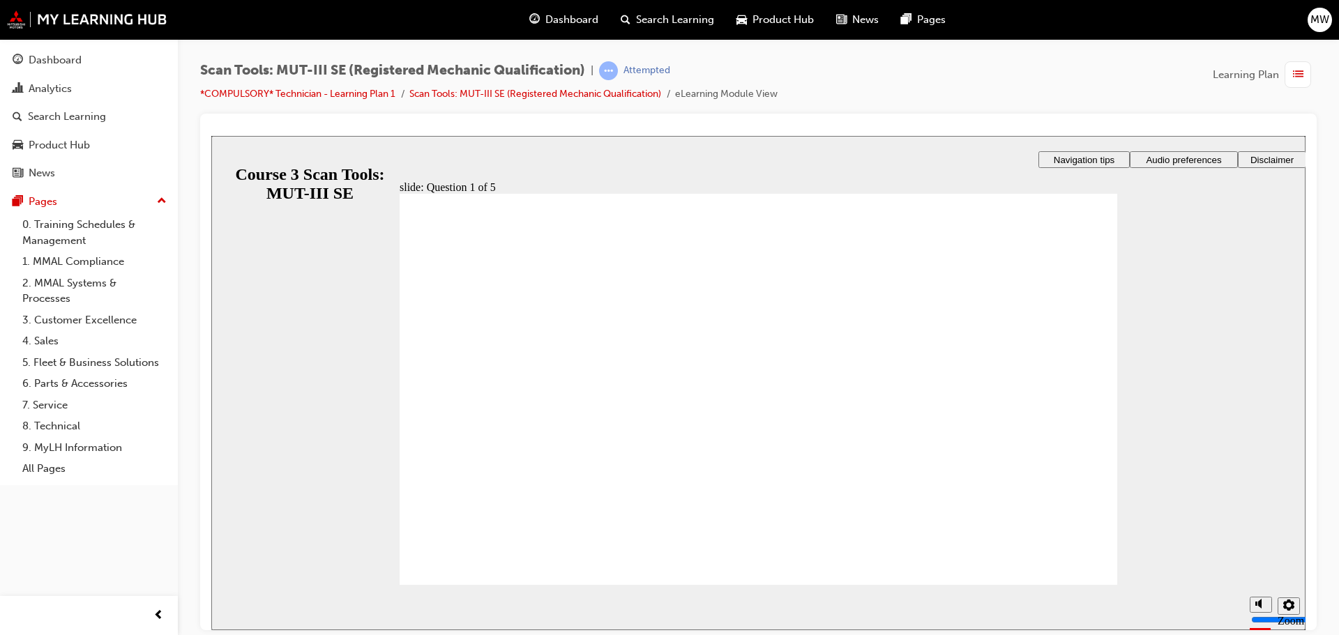
radio input "true"
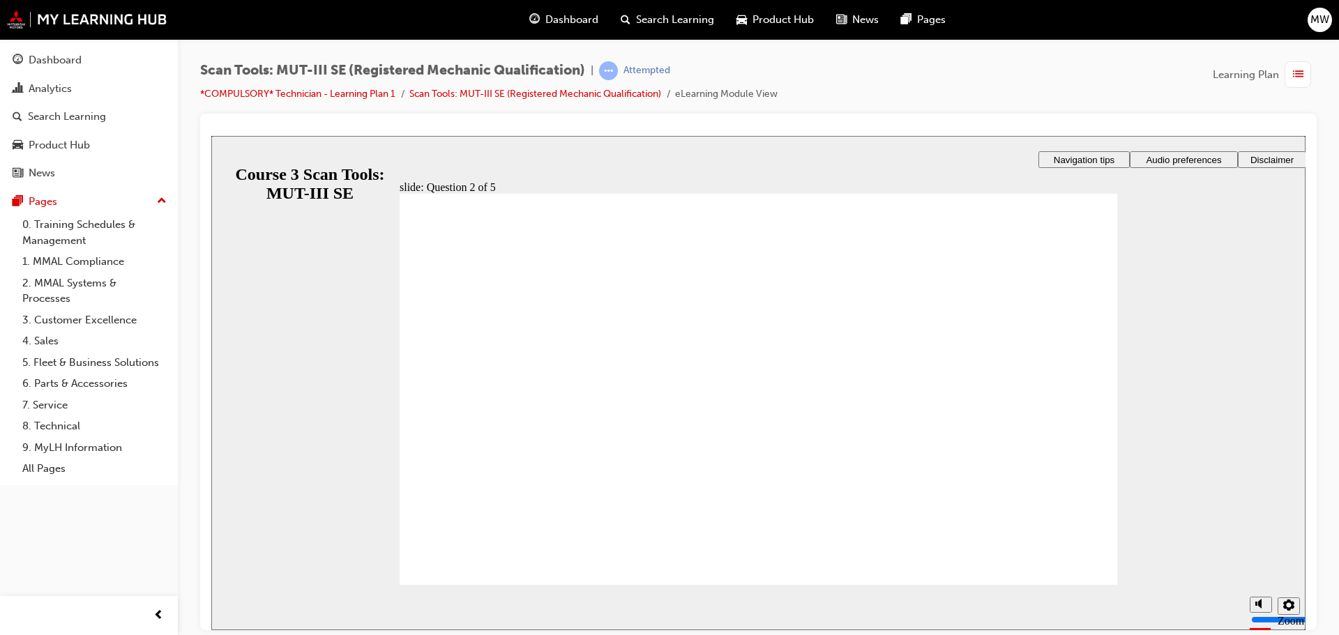
radio input "true"
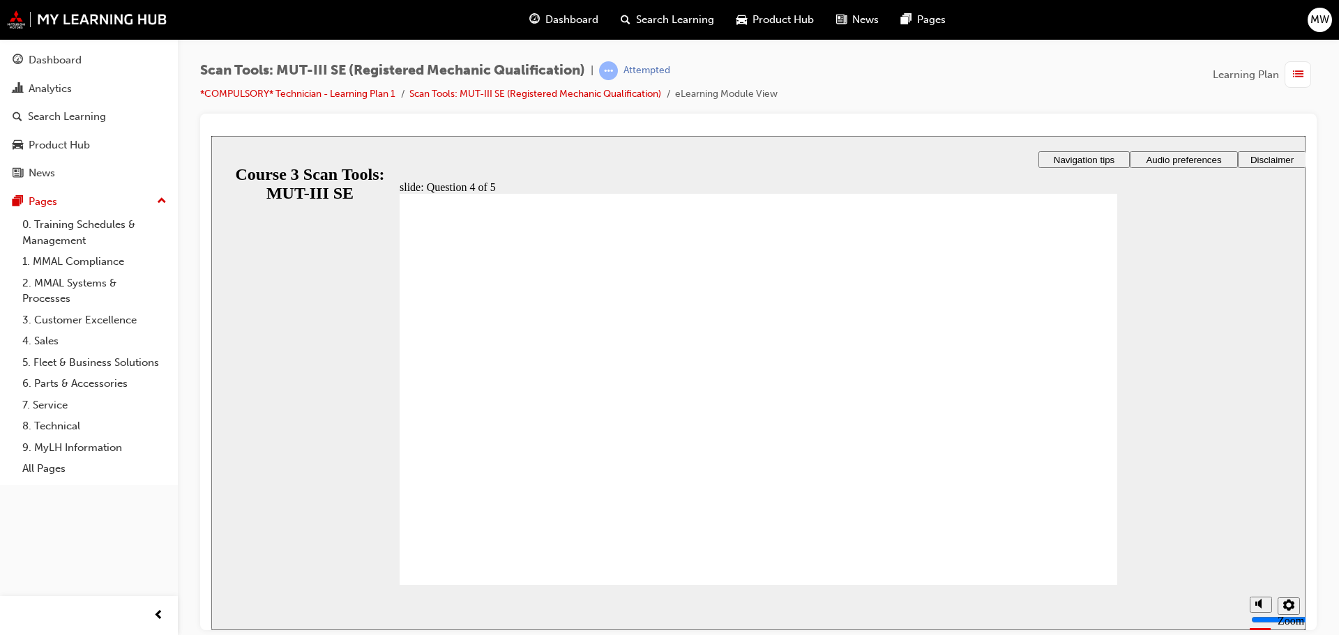
radio input "true"
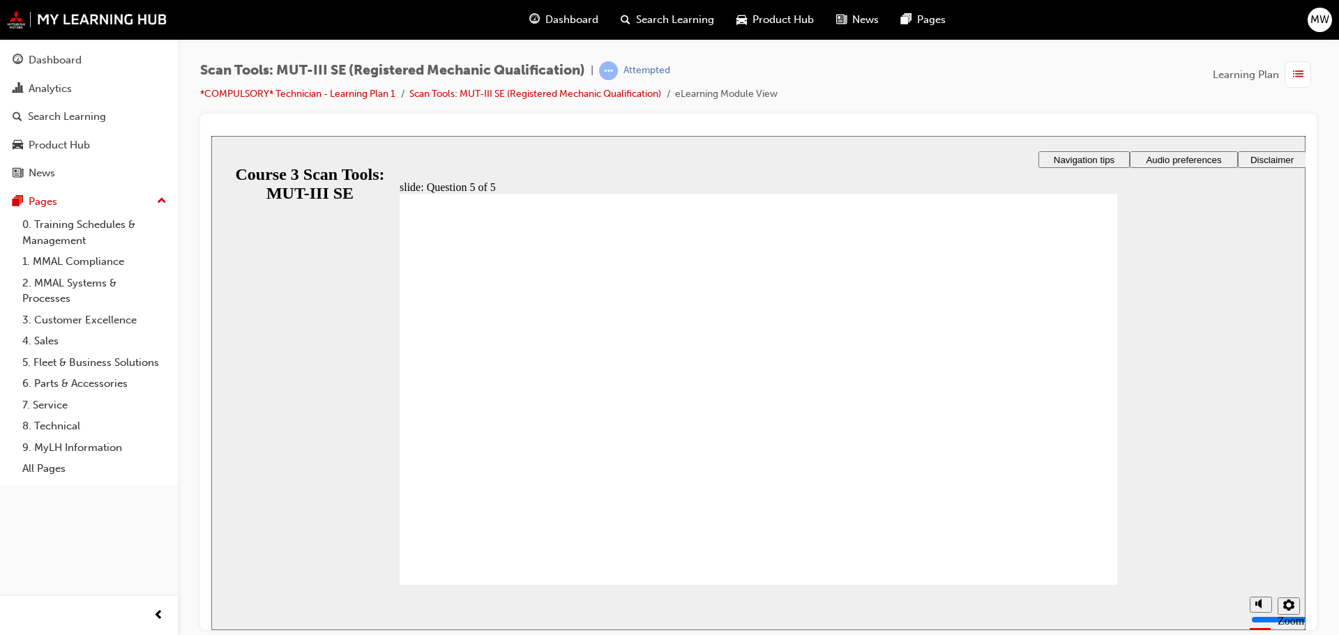
click at [1081, 585] on section "Playback Speed 2 1.75 1.5 1.25 0.75" at bounding box center [758, 606] width 1094 height 45
